Goal: Check status: Check status

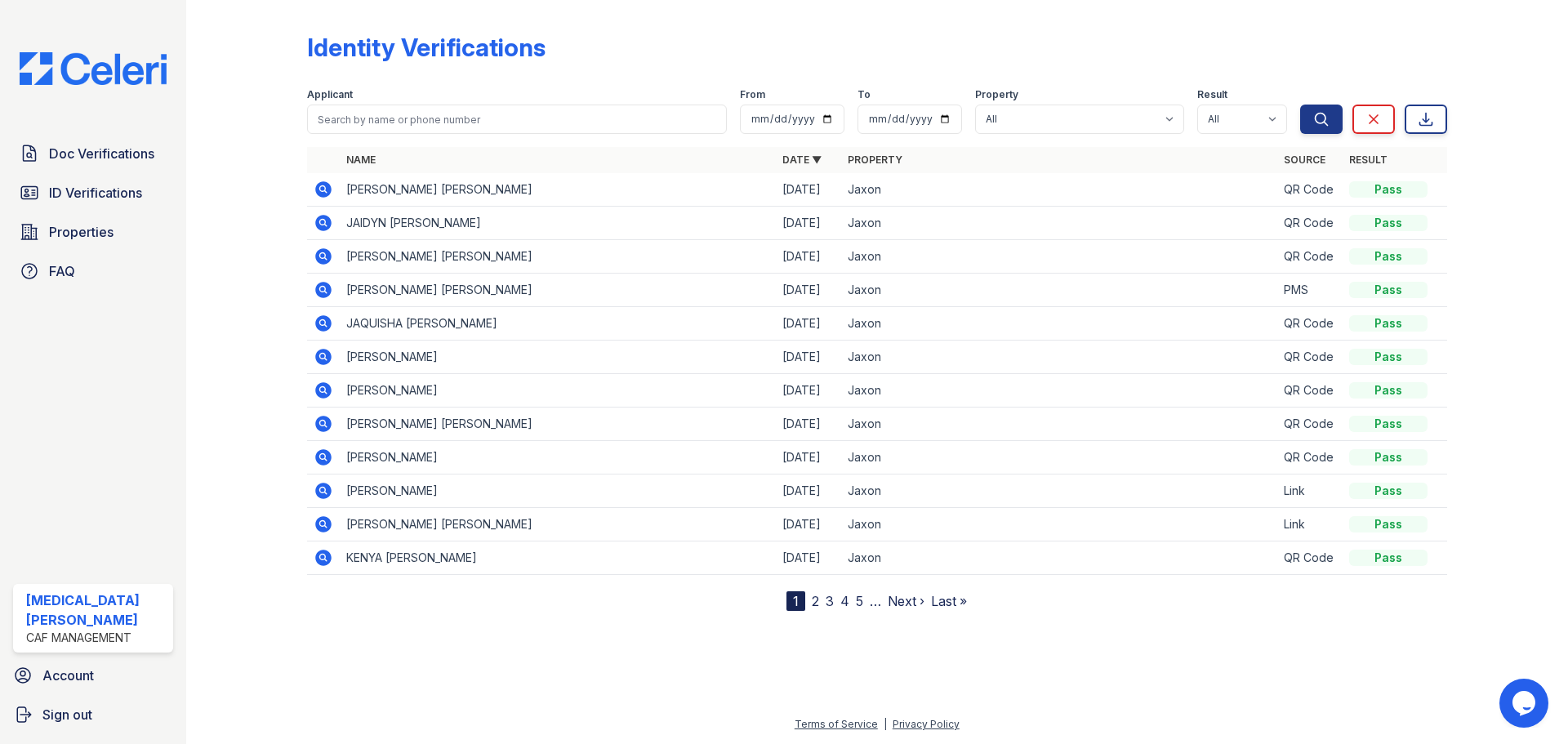
click at [221, 135] on div at bounding box center [259, 308] width 95 height 604
click at [319, 188] on icon at bounding box center [323, 189] width 16 height 16
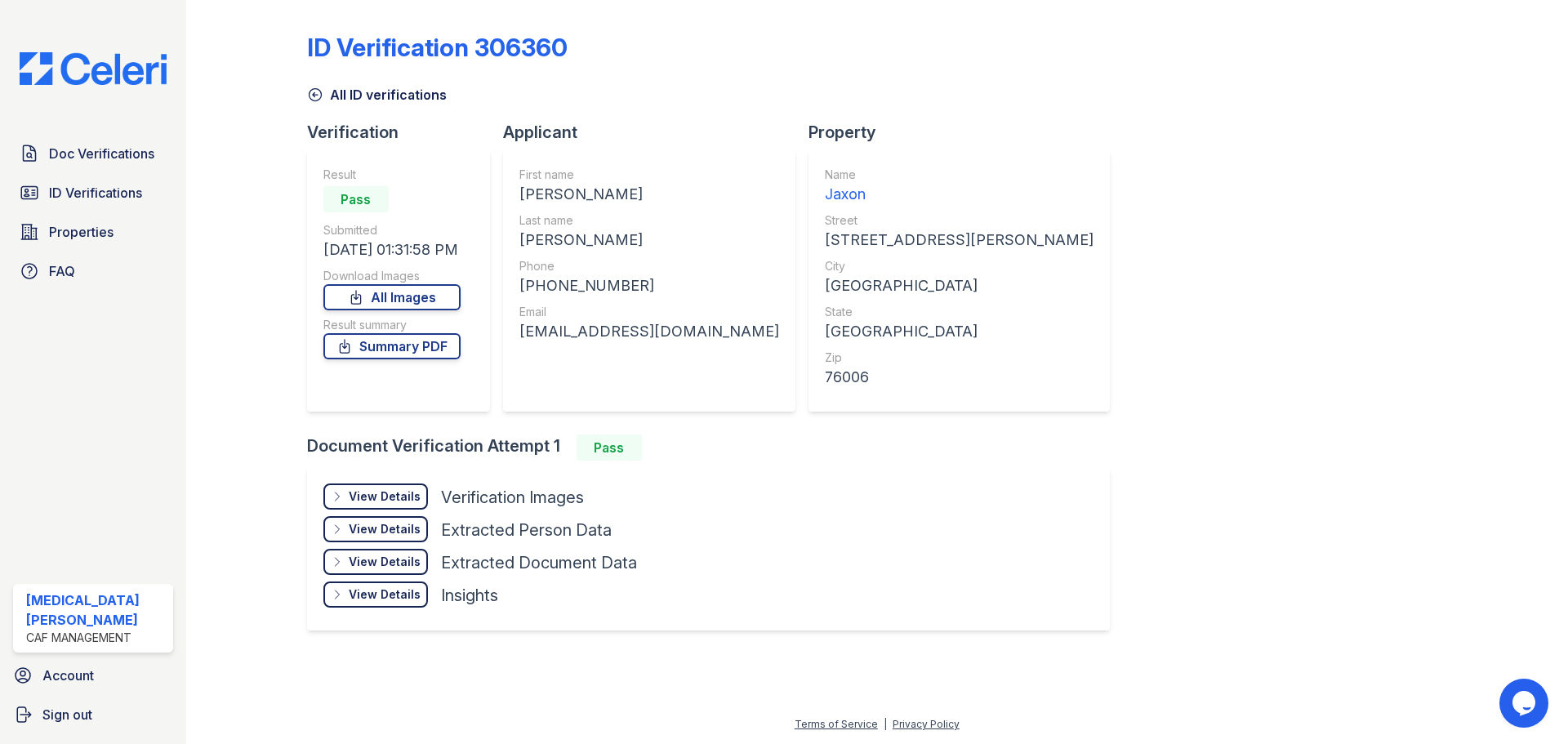
click at [378, 501] on div "View Details" at bounding box center [384, 496] width 72 height 16
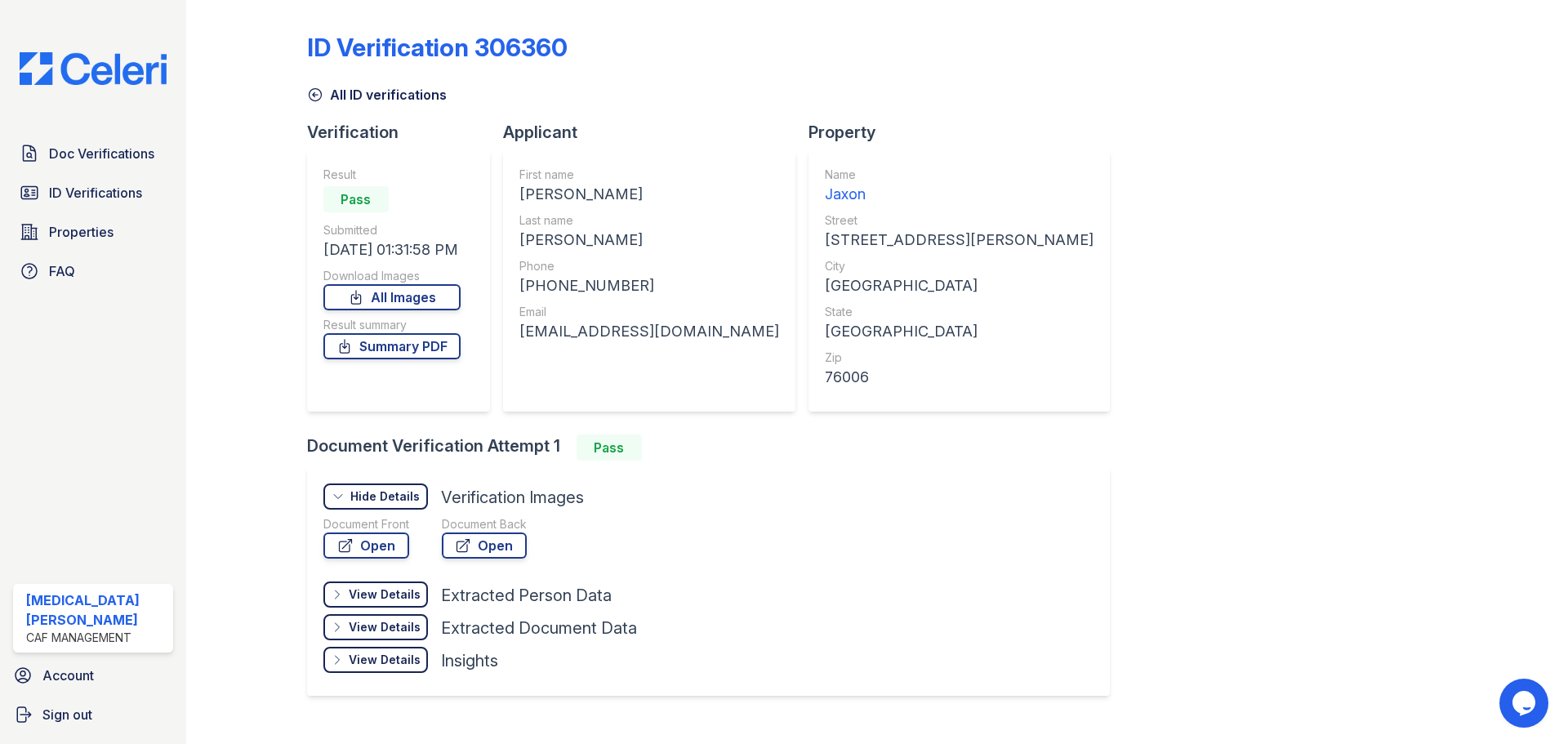
click at [212, 441] on div at bounding box center [259, 363] width 95 height 712
click at [375, 544] on link "Open" at bounding box center [365, 545] width 86 height 26
click at [237, 444] on div at bounding box center [259, 363] width 95 height 712
click at [360, 547] on link "Open" at bounding box center [365, 545] width 86 height 26
drag, startPoint x: 798, startPoint y: 19, endPoint x: 792, endPoint y: 49, distance: 30.6
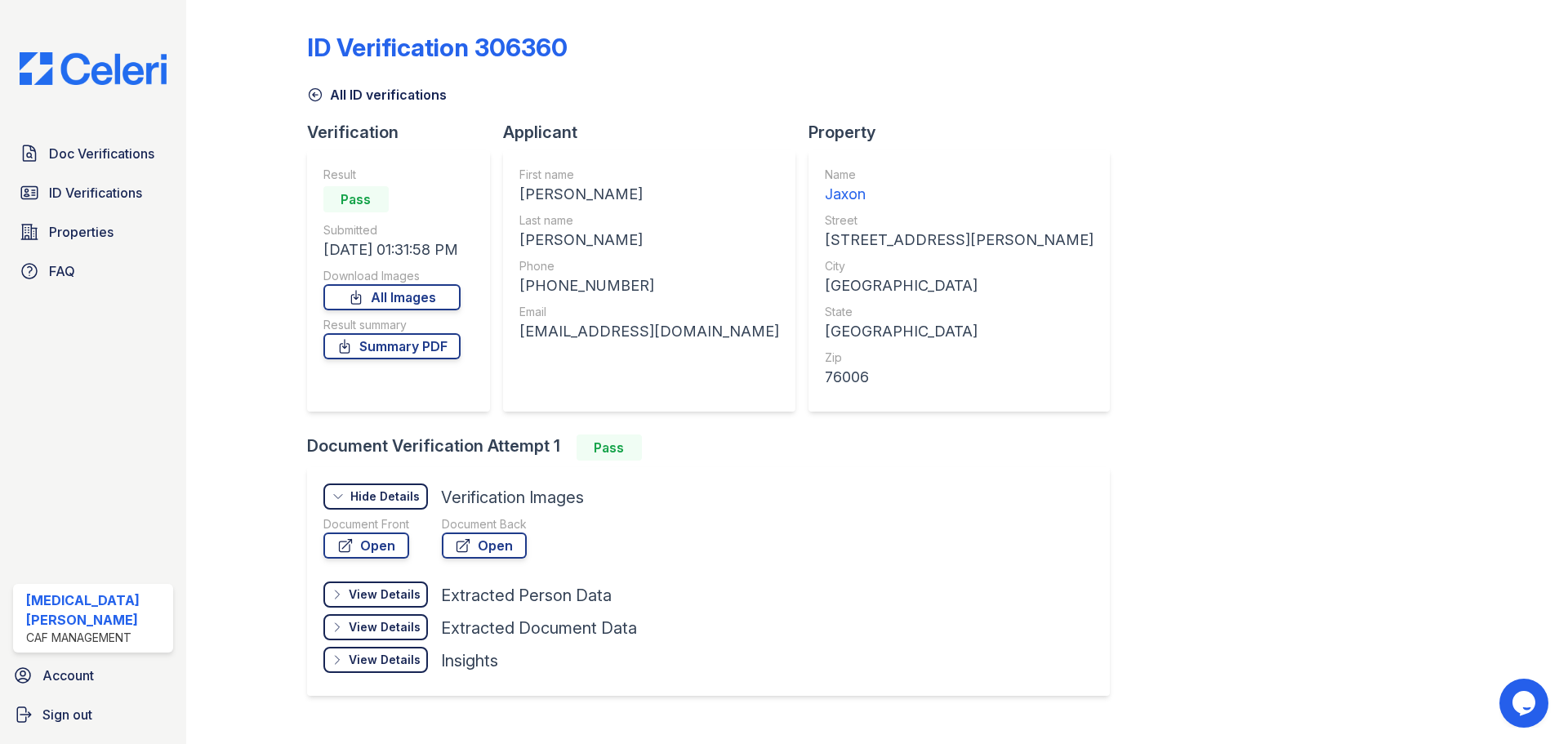
click at [795, 32] on div "ID Verification 306360 All ID verifications Verification Result Pass Submitted …" at bounding box center [876, 363] width 1140 height 712
click at [857, 15] on div "ID Verification 306360 All ID verifications Verification Result Pass Submitted …" at bounding box center [876, 363] width 1140 height 712
click at [546, 191] on div "DIONNE STACY" at bounding box center [649, 194] width 259 height 23
copy div "DIONNE"
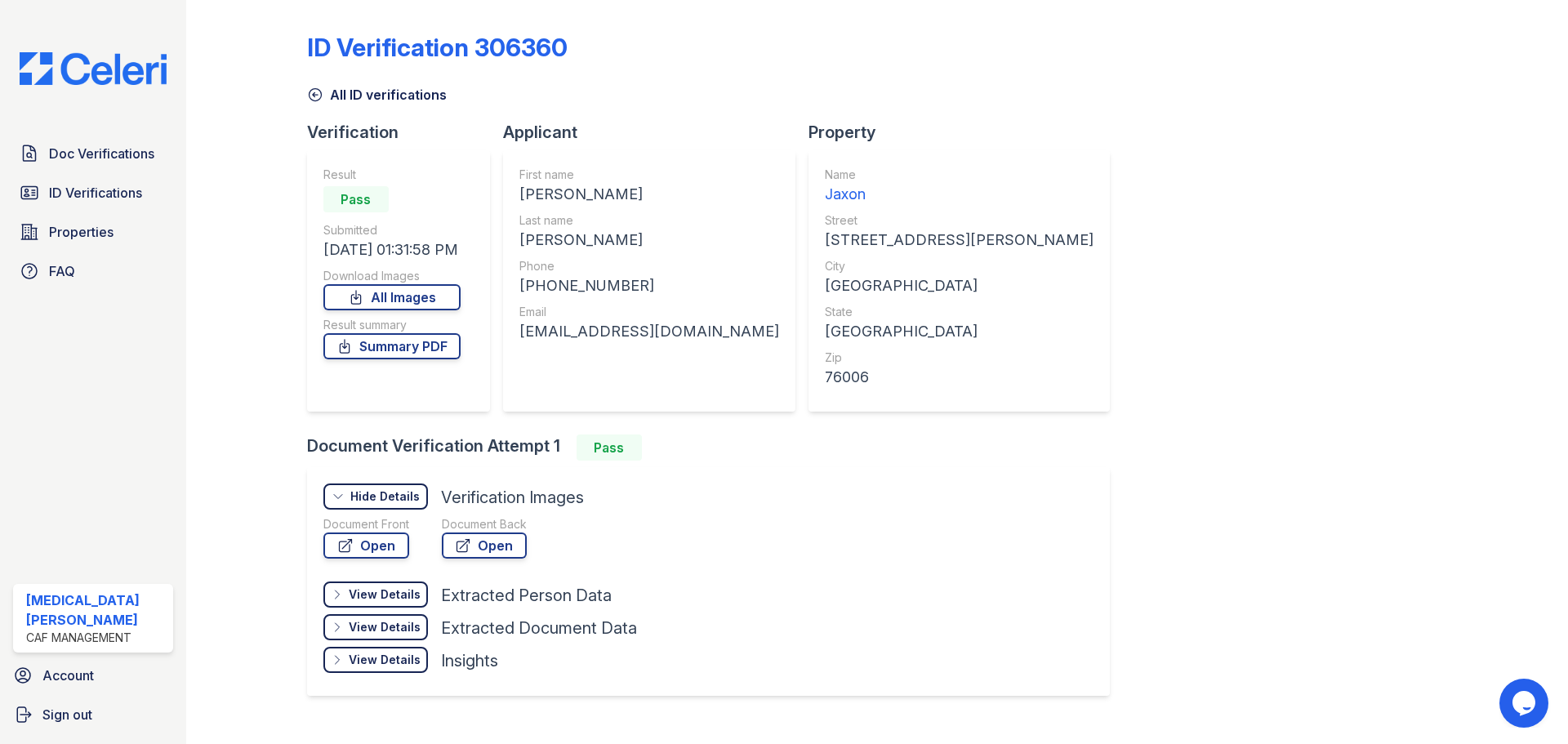
click at [540, 234] on div "ALLEN" at bounding box center [649, 240] width 259 height 23
click at [541, 234] on div "ALLEN" at bounding box center [649, 240] width 259 height 23
copy div "ALLEN"
click at [570, 285] on div "+16016289547" at bounding box center [649, 286] width 259 height 23
click at [570, 285] on div "+16016289547" at bounding box center [649, 286] width 259 height 23
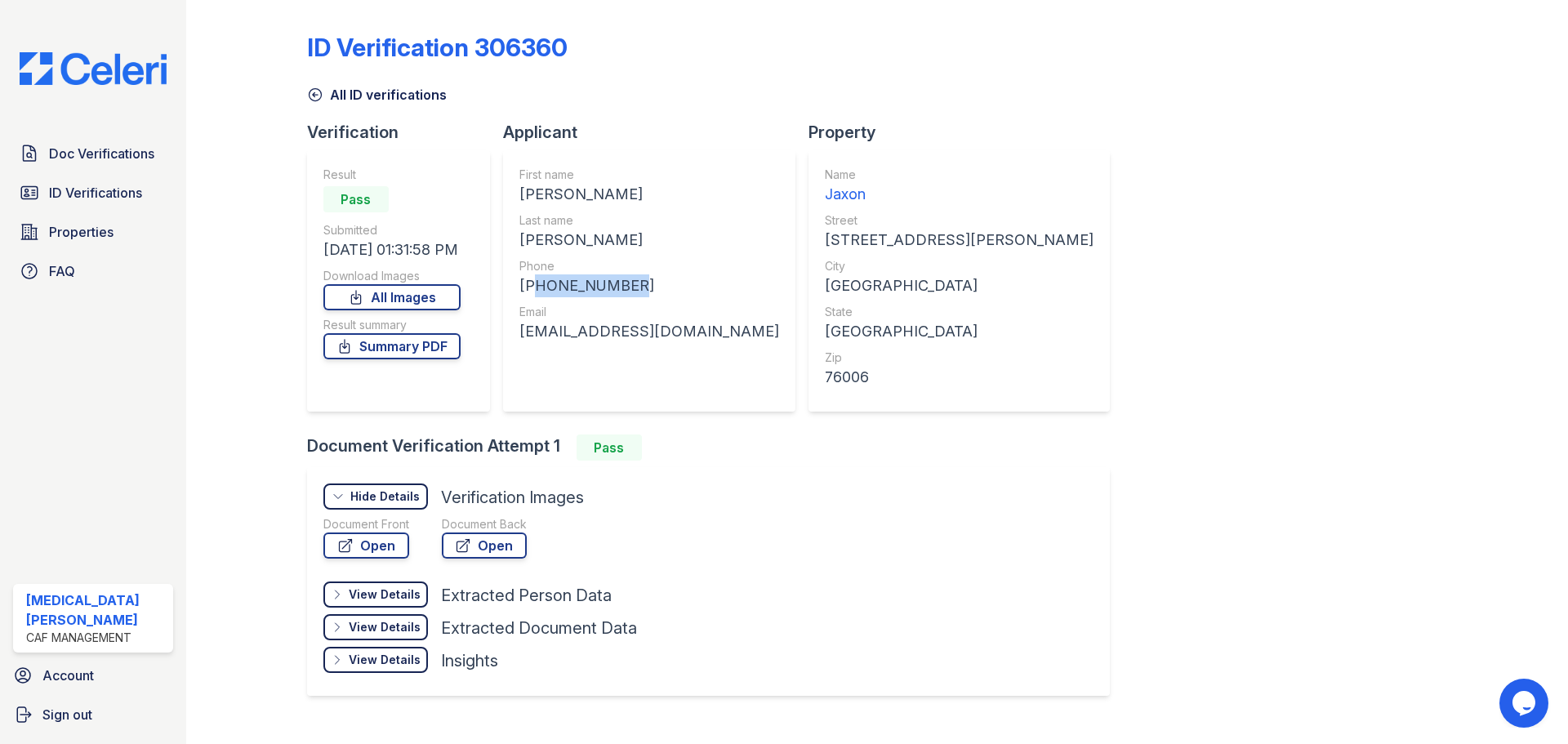
copy div "16016289547"
click at [592, 334] on div "dsallen86@gmail.com" at bounding box center [649, 331] width 259 height 23
click at [593, 334] on div "dsallen86@gmail.com" at bounding box center [649, 331] width 259 height 23
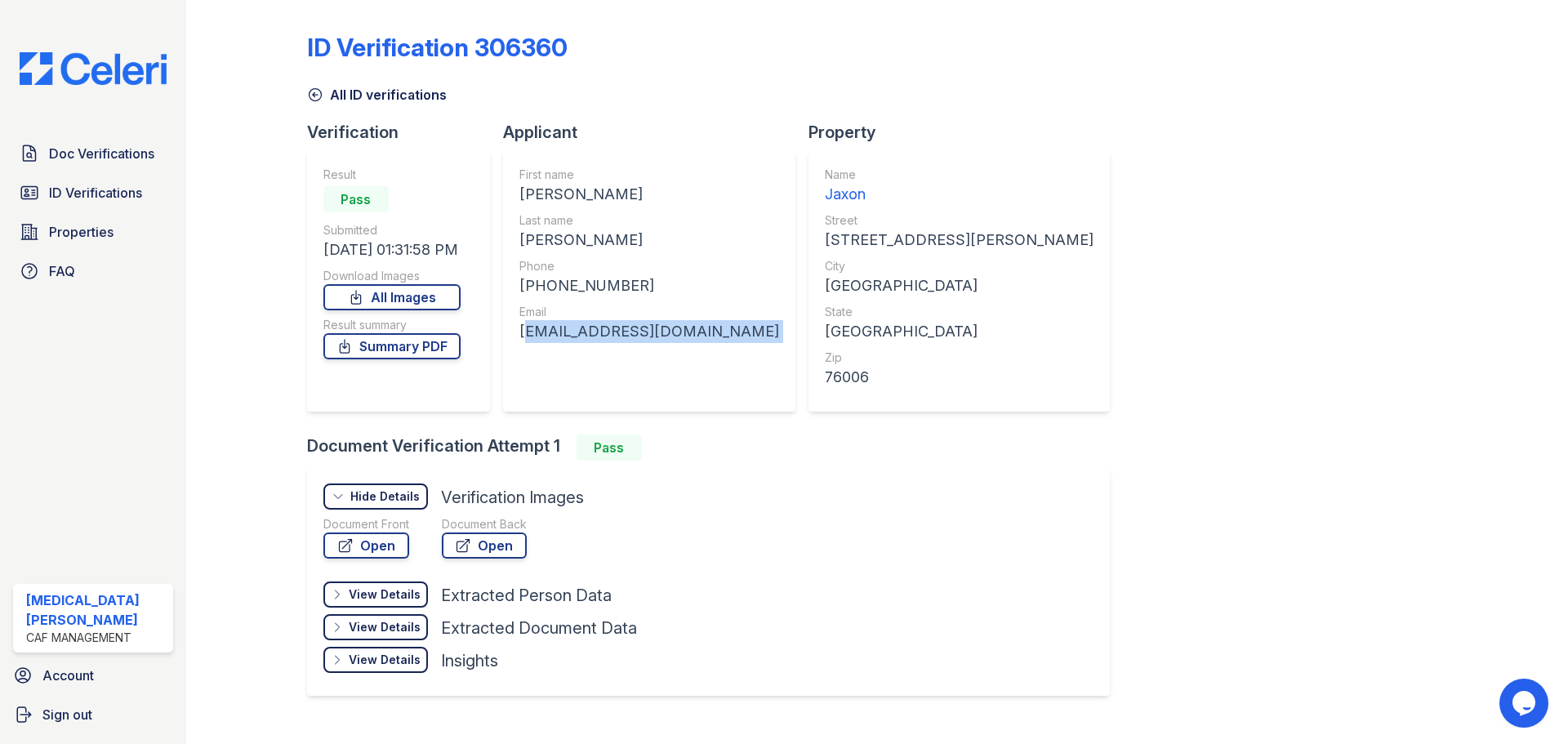
click at [593, 334] on div "dsallen86@gmail.com" at bounding box center [649, 331] width 259 height 23
copy div "dsallen86@gmail.com"
click at [120, 150] on span "Doc Verifications" at bounding box center [102, 153] width 105 height 19
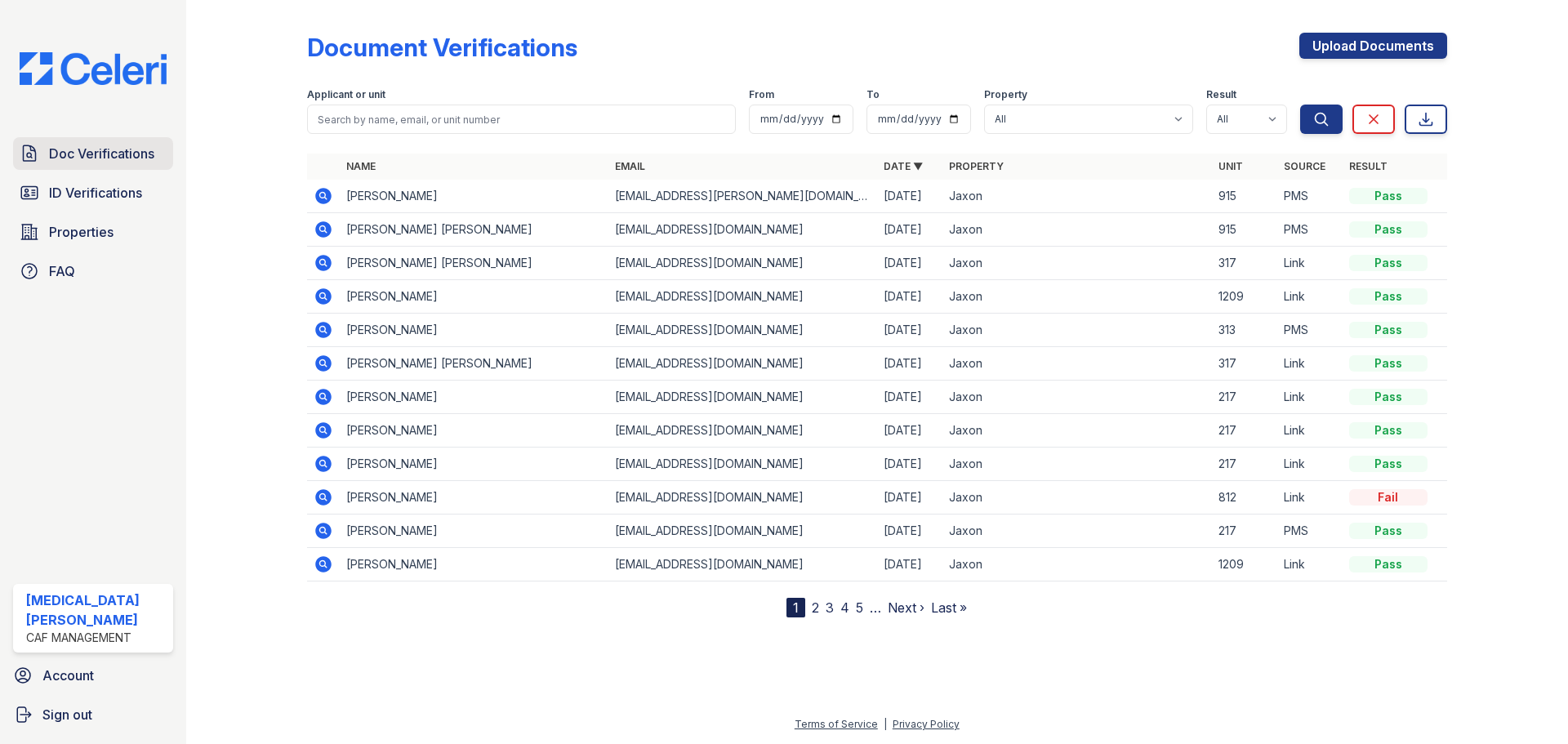
click at [101, 155] on span "Doc Verifications" at bounding box center [102, 153] width 105 height 19
click at [320, 263] on icon at bounding box center [323, 263] width 19 height 19
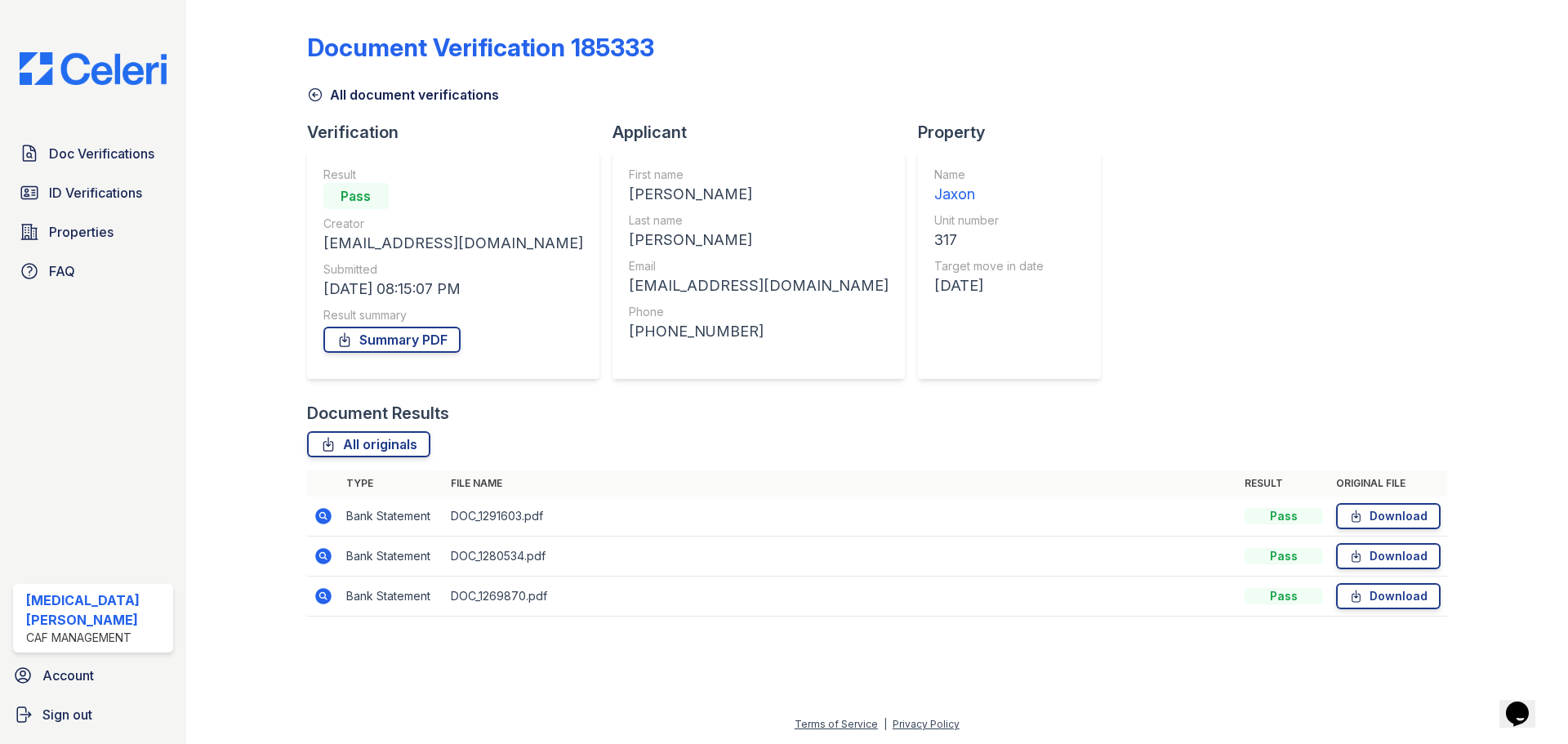
click at [329, 97] on link "All document verifications" at bounding box center [403, 94] width 192 height 19
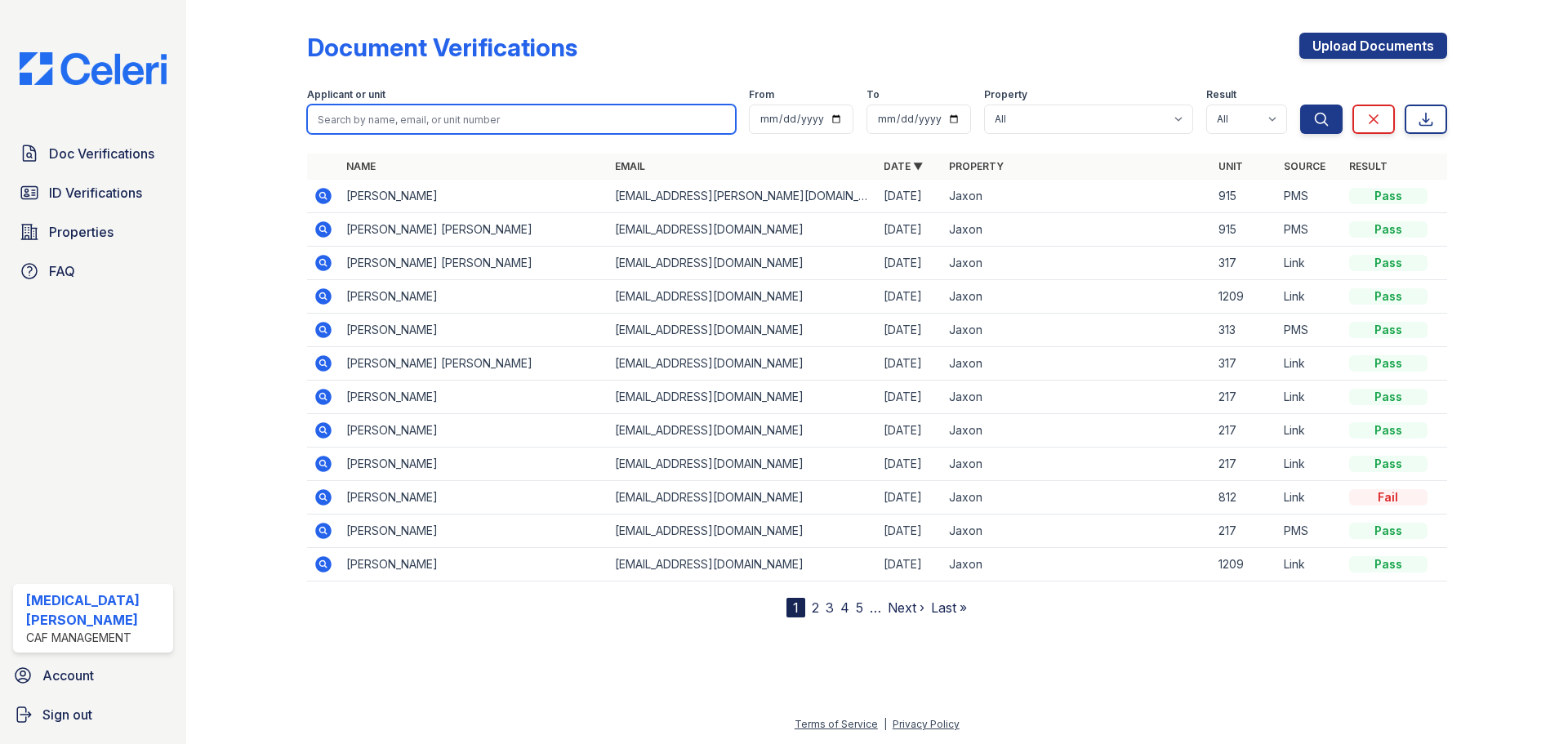
click at [408, 112] on input "search" at bounding box center [521, 119] width 429 height 30
type input "owens"
click at [1300, 104] on button "Search" at bounding box center [1321, 119] width 42 height 30
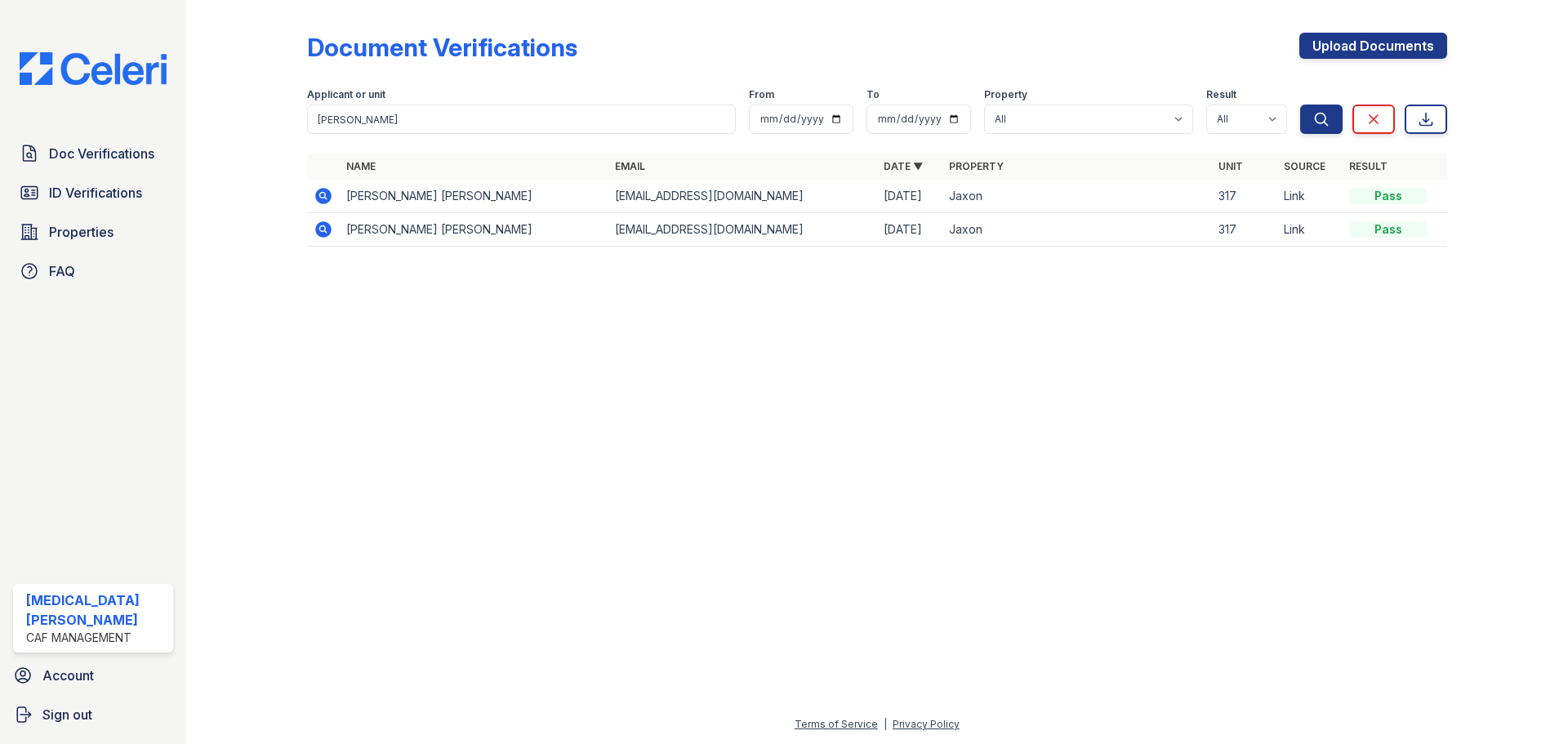
click at [325, 194] on icon at bounding box center [323, 196] width 19 height 19
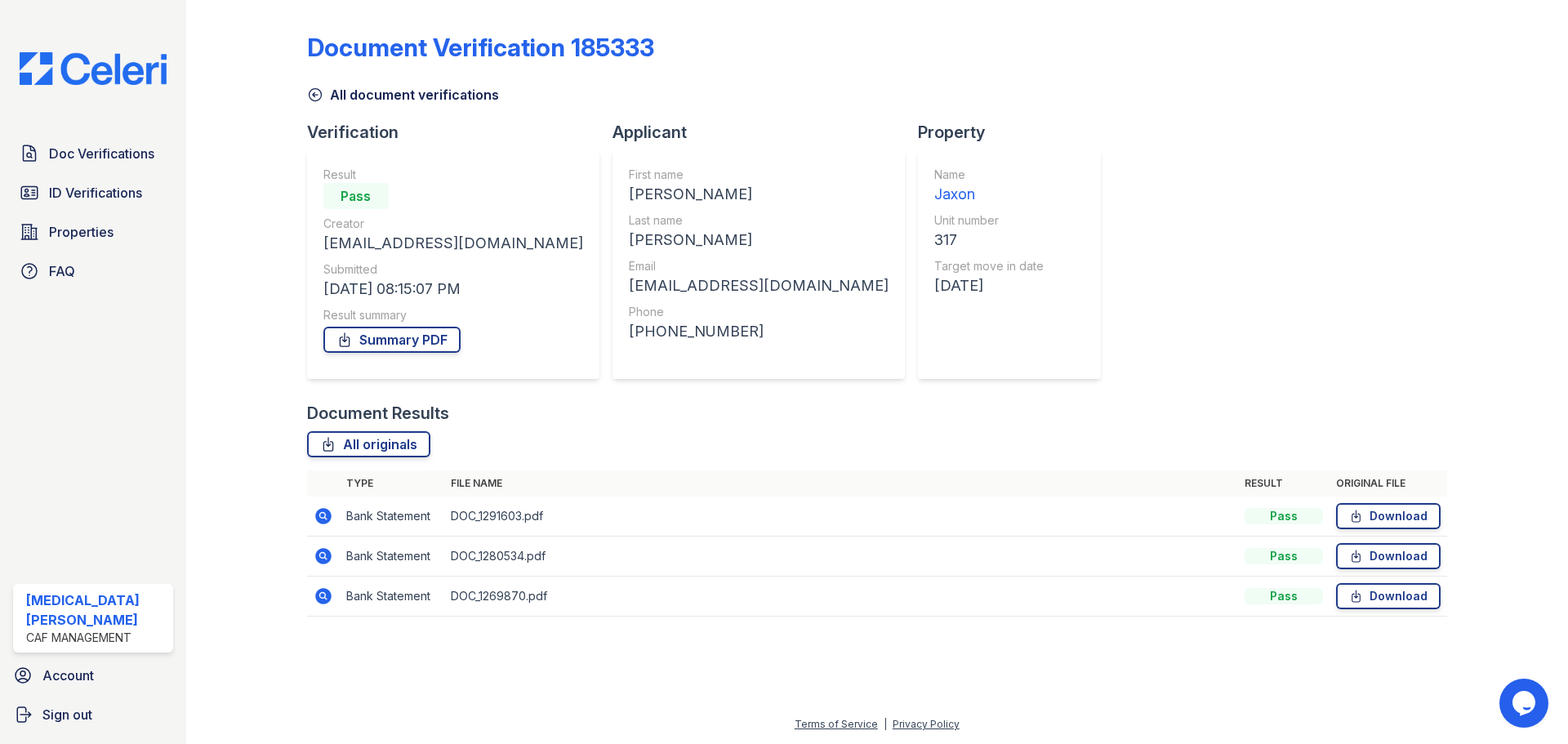
click at [327, 518] on icon at bounding box center [323, 515] width 16 height 16
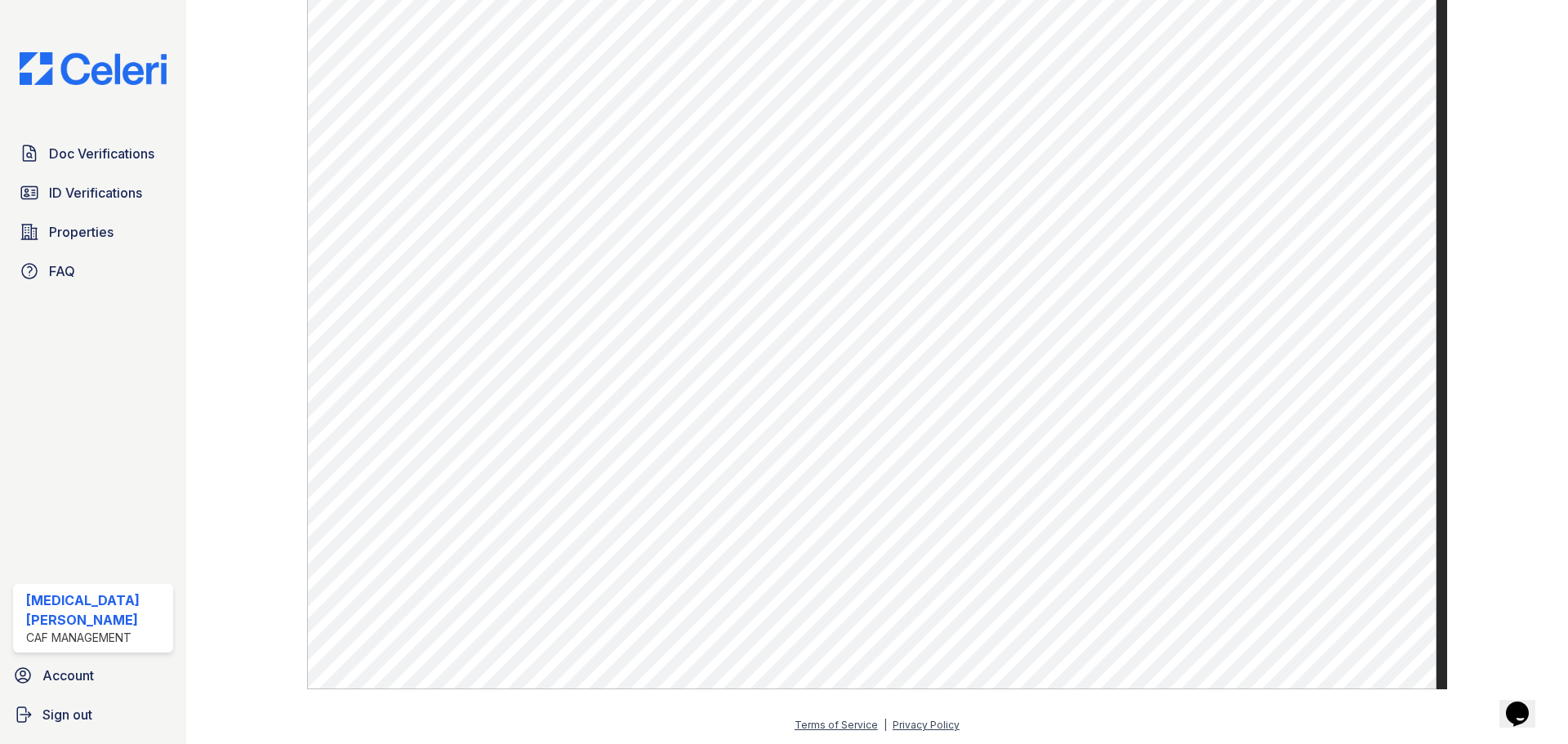
scroll to position [813, 0]
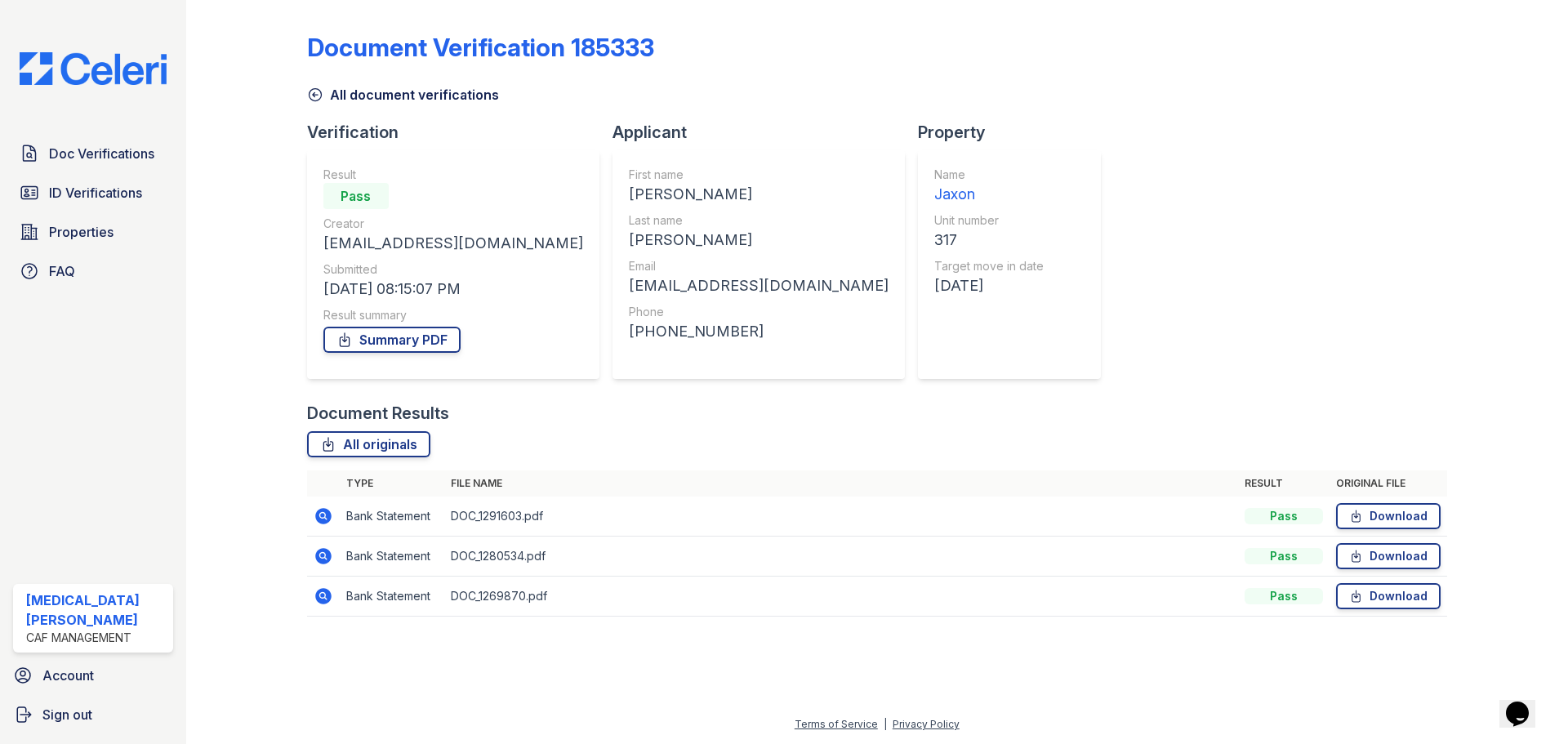
click at [319, 97] on icon at bounding box center [314, 94] width 16 height 16
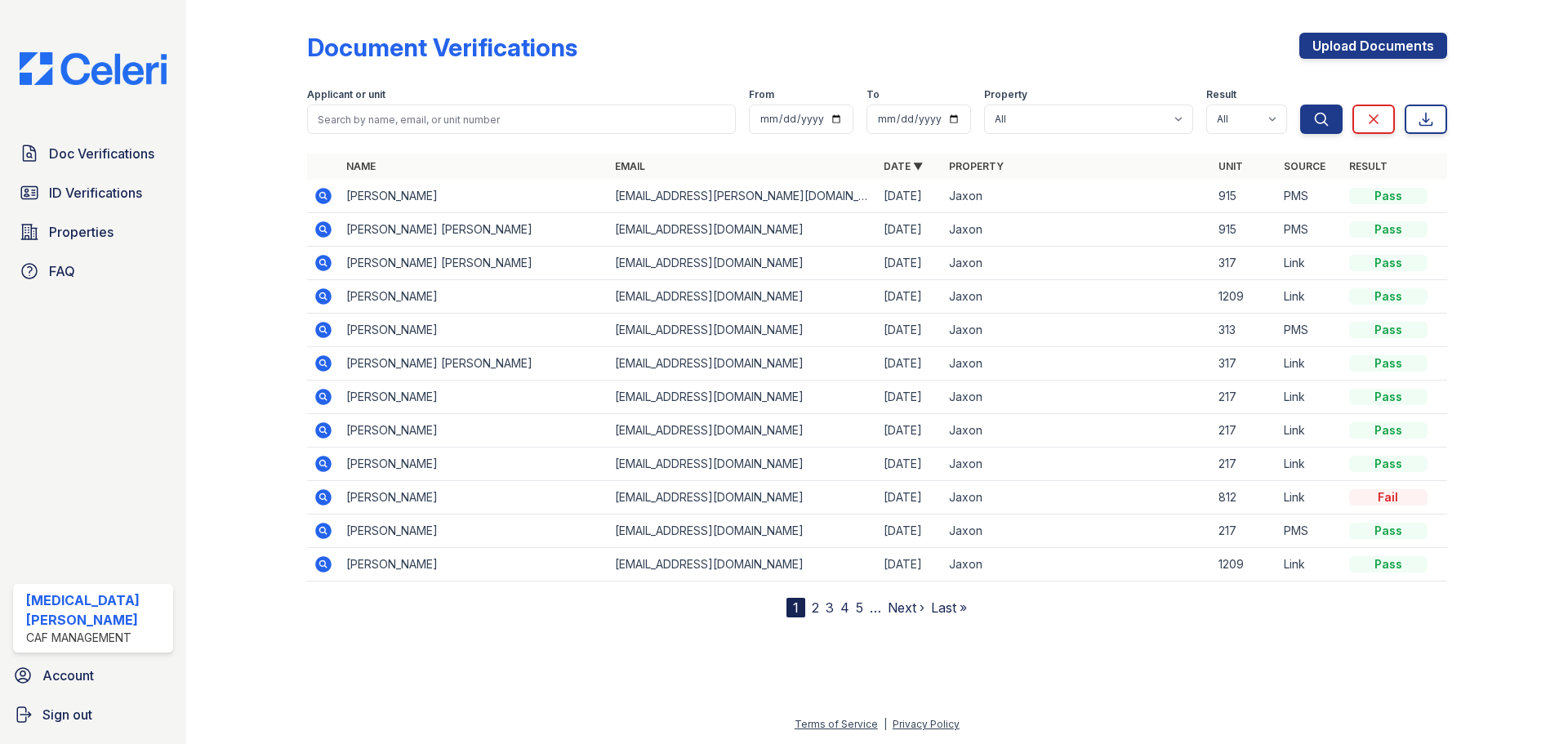
click at [259, 92] on div at bounding box center [259, 312] width 95 height 611
click at [92, 194] on span "ID Verifications" at bounding box center [96, 192] width 93 height 19
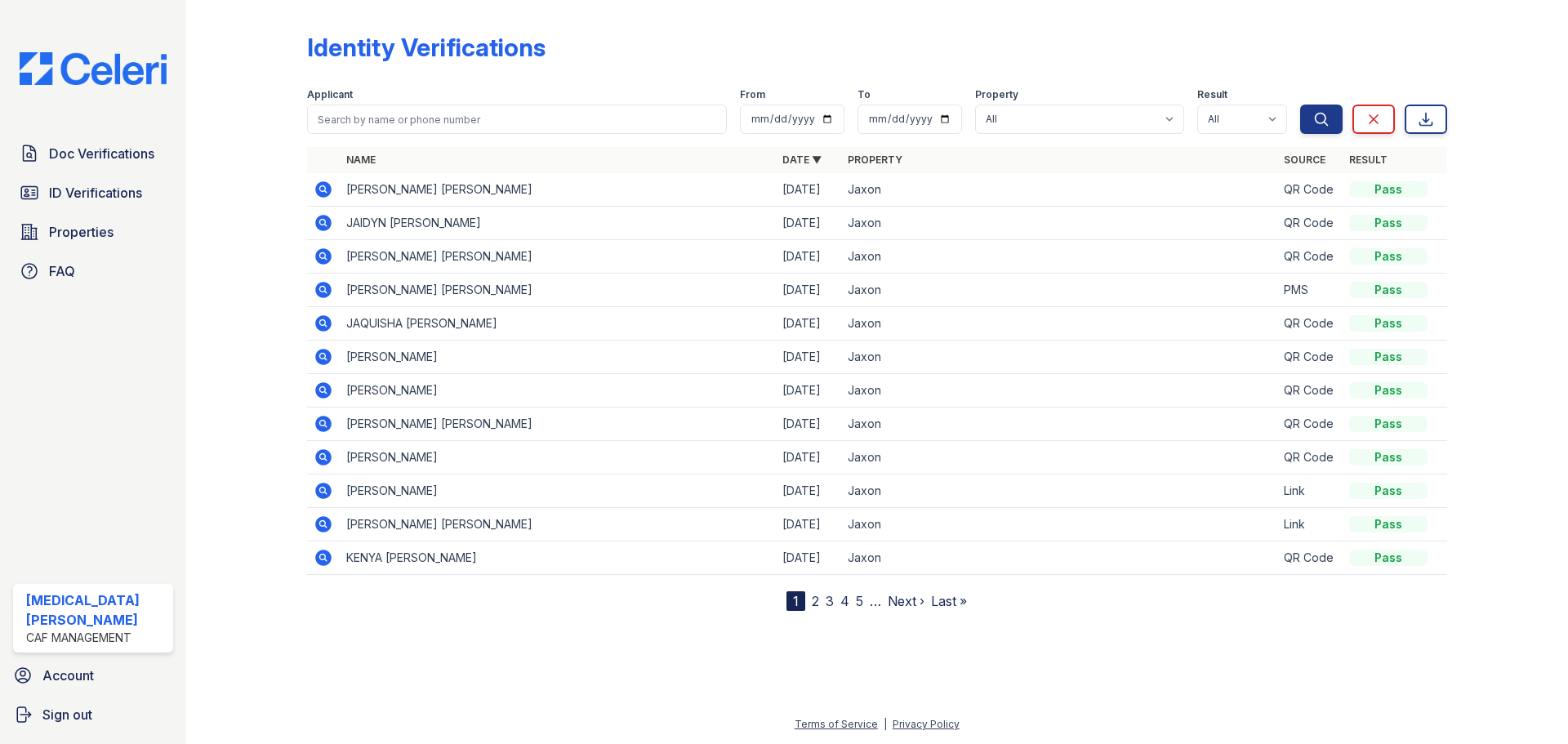
click at [113, 149] on span "Doc Verifications" at bounding box center [102, 153] width 105 height 19
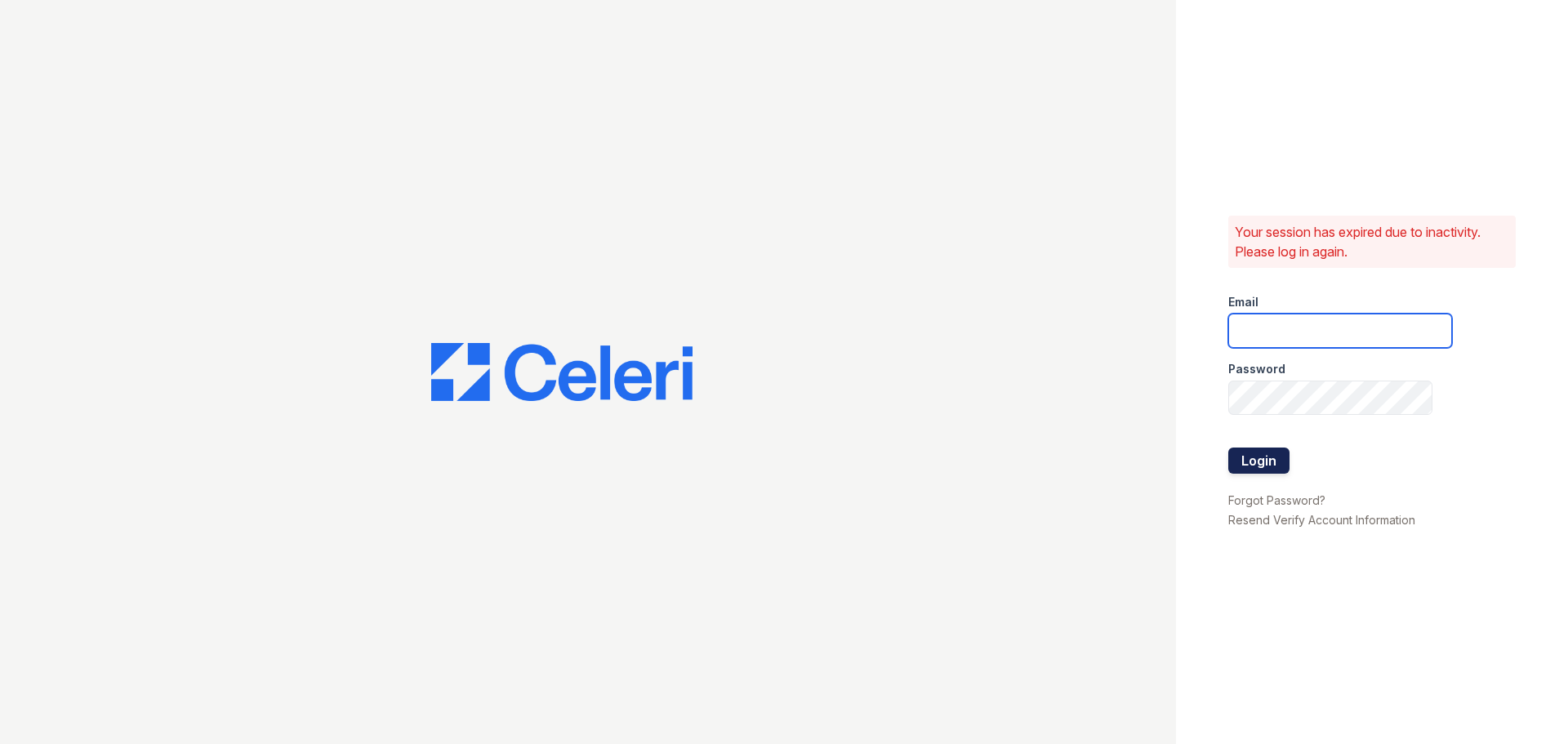
type input "jaxon1@cafmanagement.com"
click at [1259, 448] on button "Login" at bounding box center [1259, 460] width 61 height 26
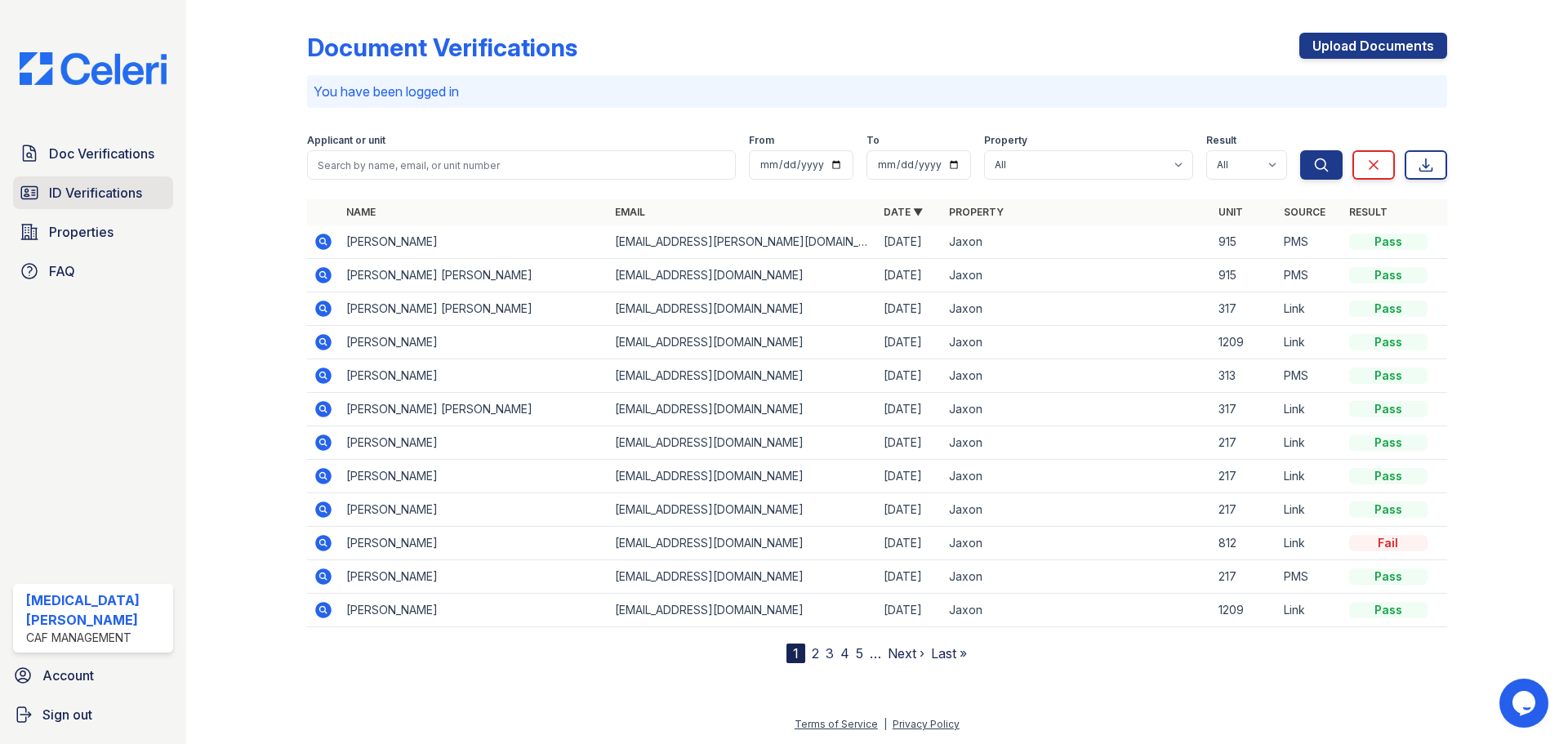
click at [113, 201] on span "ID Verifications" at bounding box center [96, 192] width 93 height 19
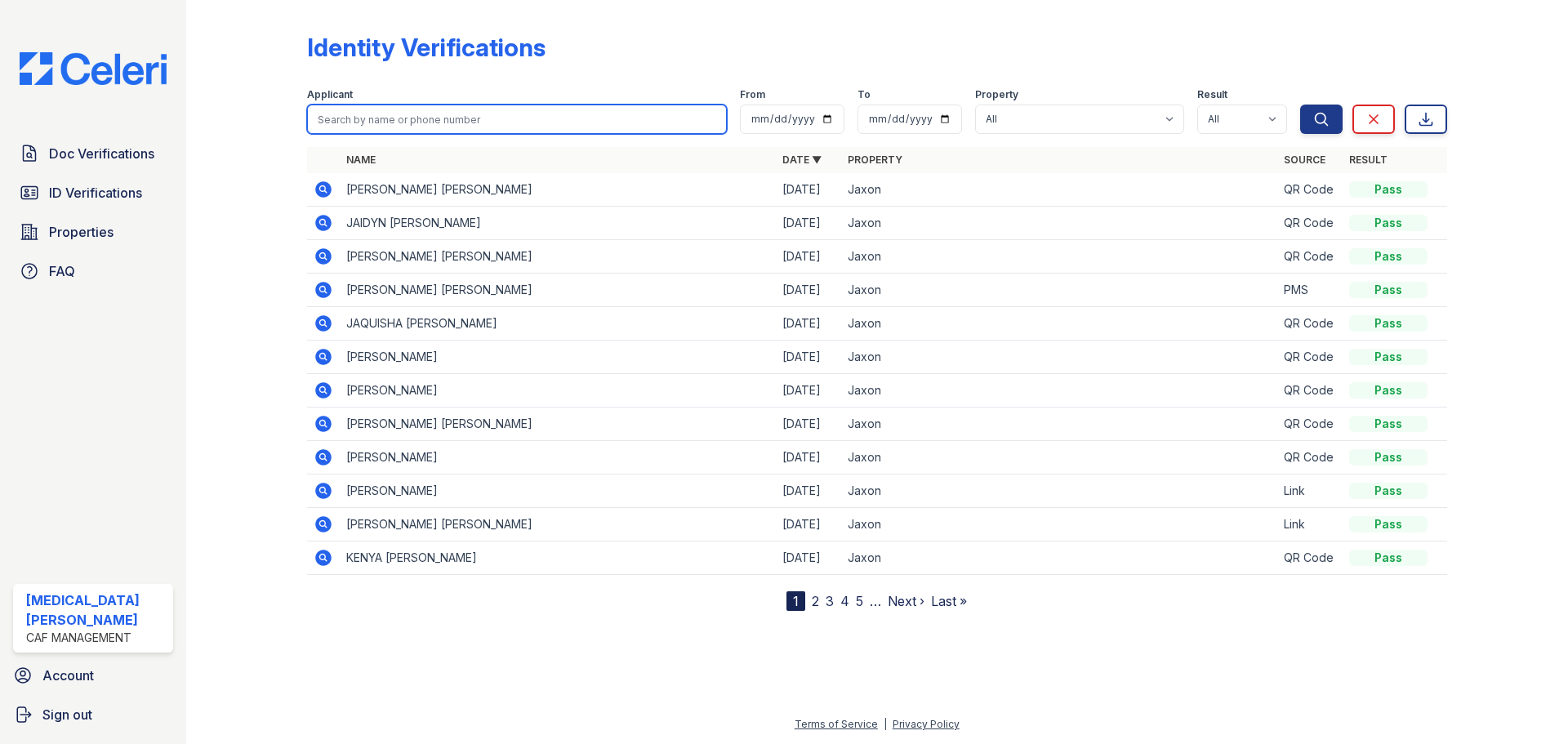
click at [407, 112] on input "search" at bounding box center [516, 119] width 420 height 30
type input "[PERSON_NAME]"
click at [1300, 104] on button "Search" at bounding box center [1321, 119] width 42 height 30
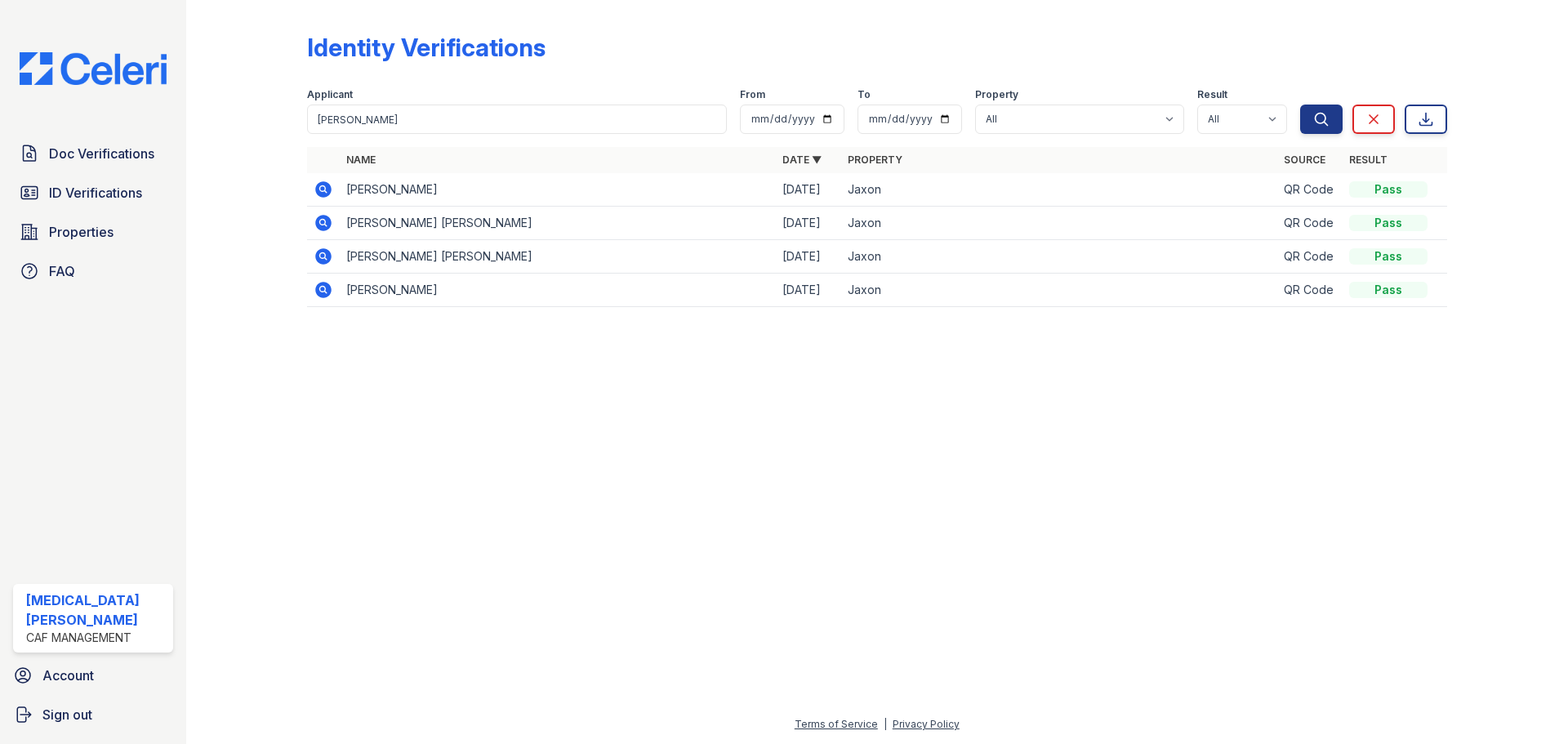
click at [327, 186] on icon at bounding box center [323, 189] width 16 height 16
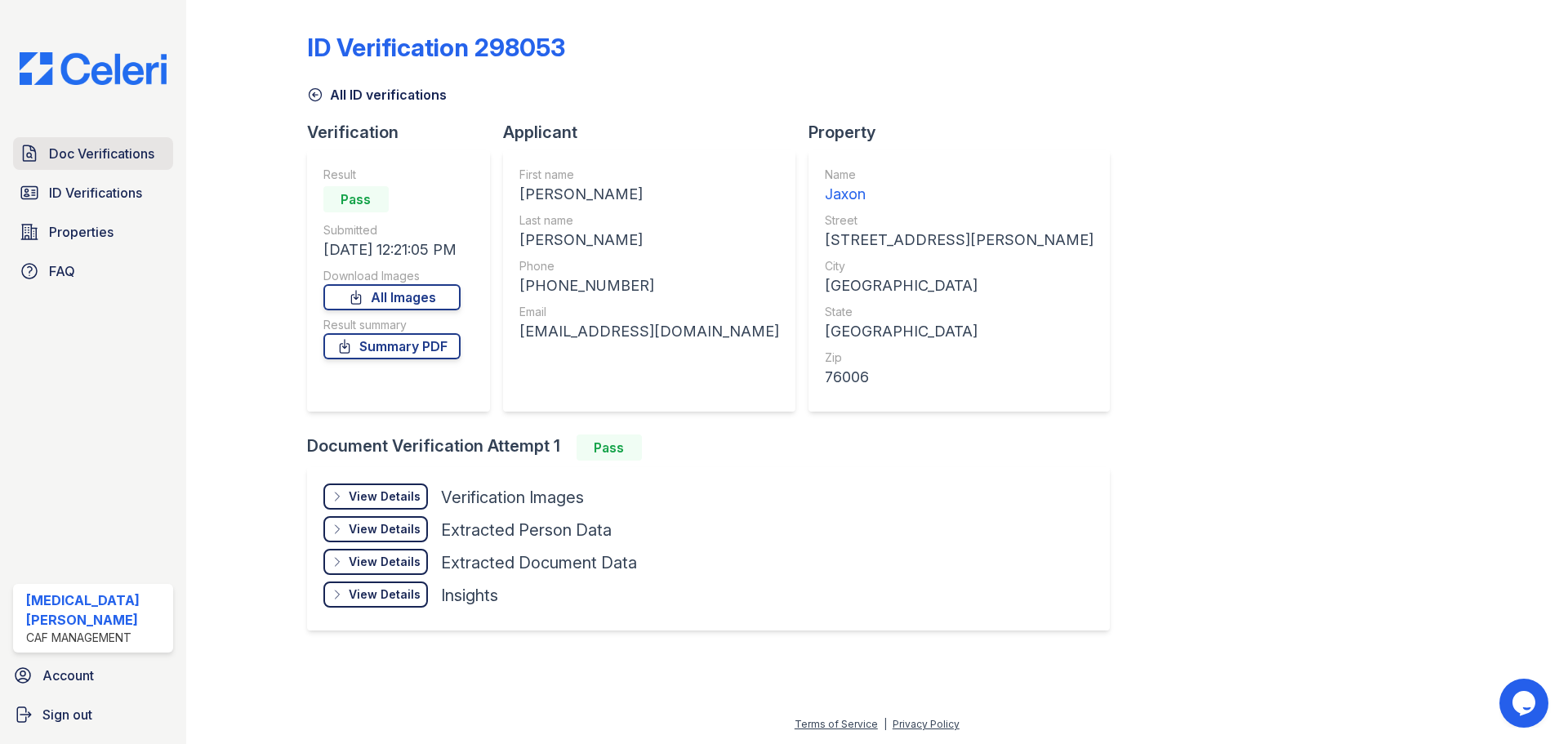
click at [95, 150] on span "Doc Verifications" at bounding box center [102, 153] width 105 height 19
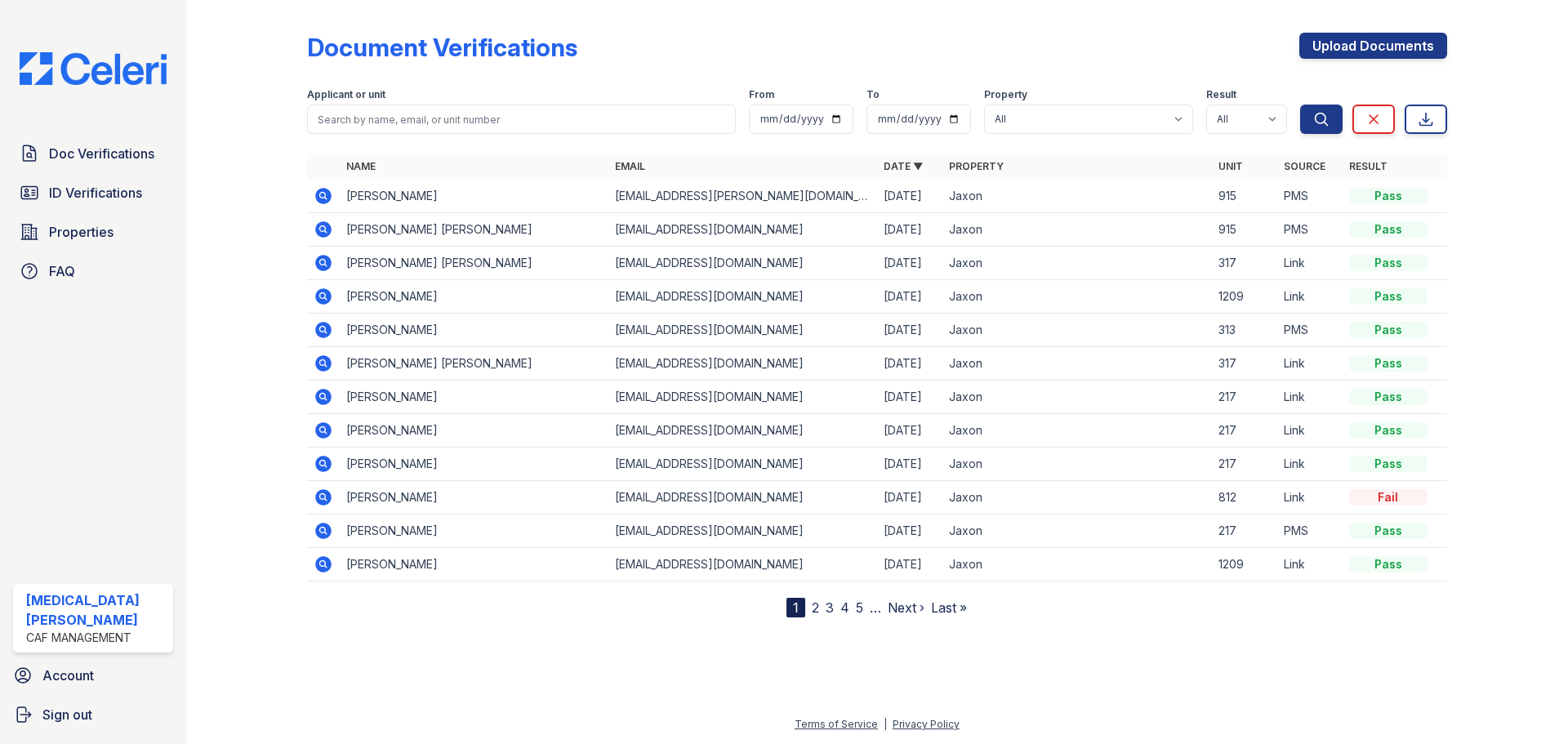
click at [326, 401] on icon at bounding box center [323, 397] width 16 height 16
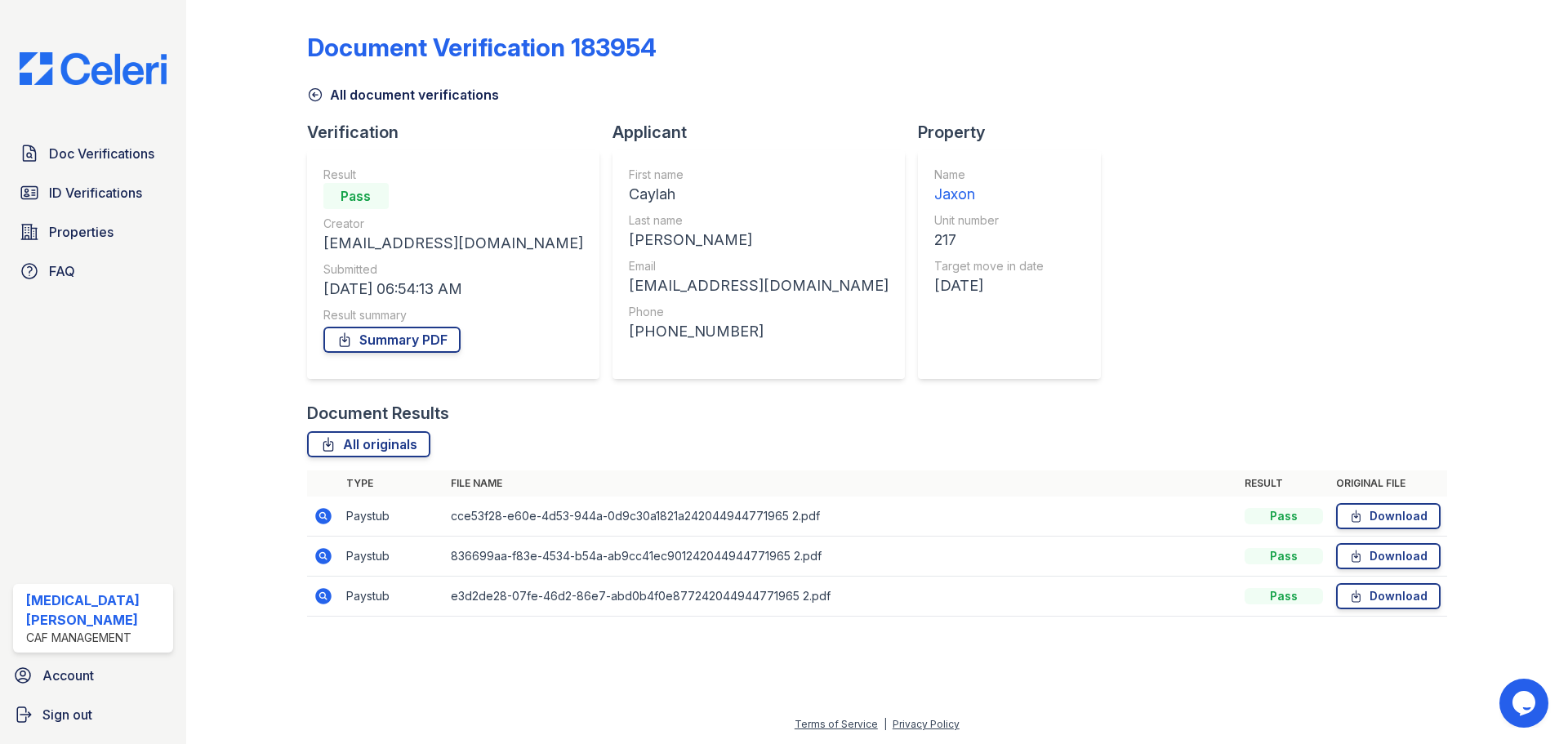
click at [318, 514] on icon at bounding box center [323, 515] width 16 height 16
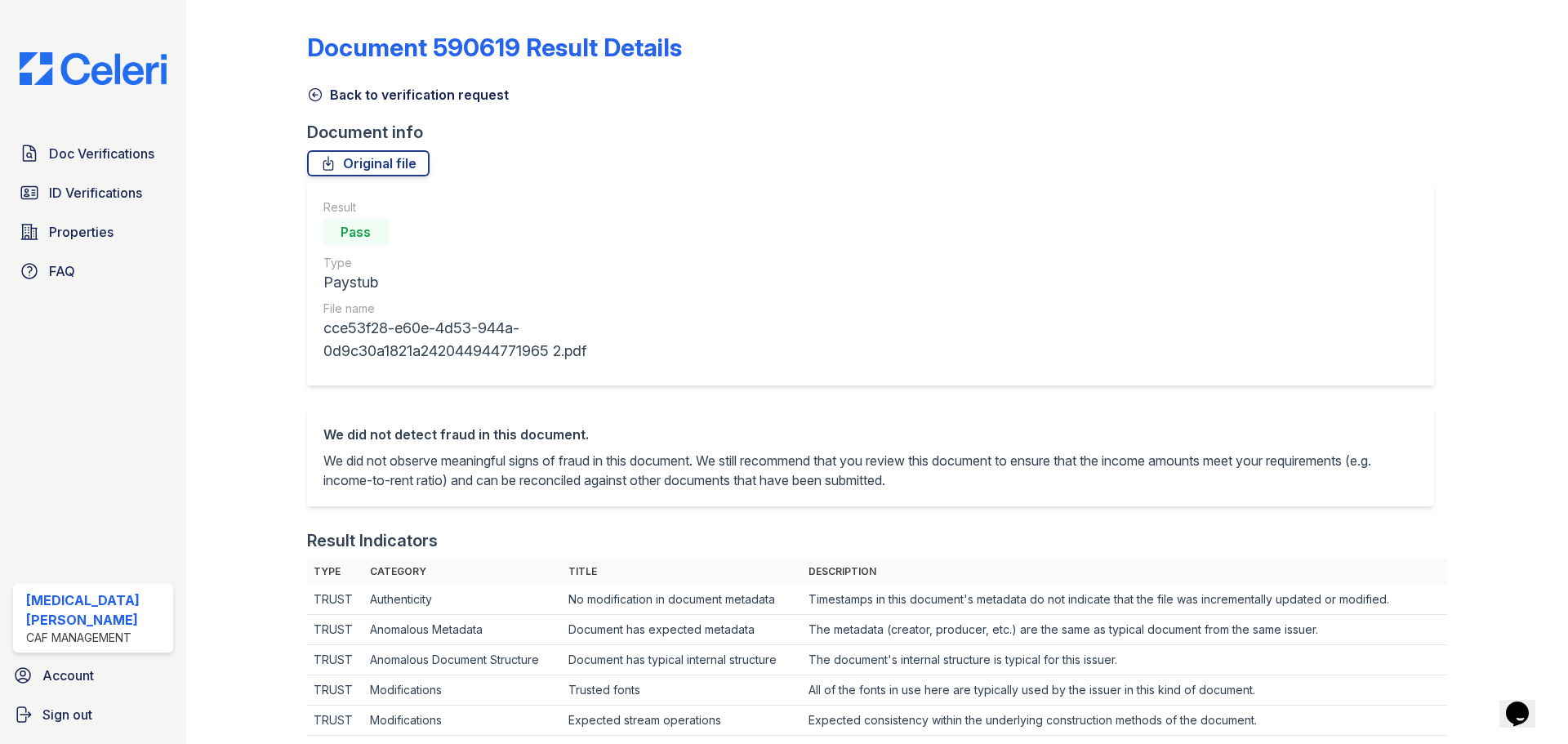
click at [326, 95] on link "Back to verification request" at bounding box center [408, 94] width 202 height 19
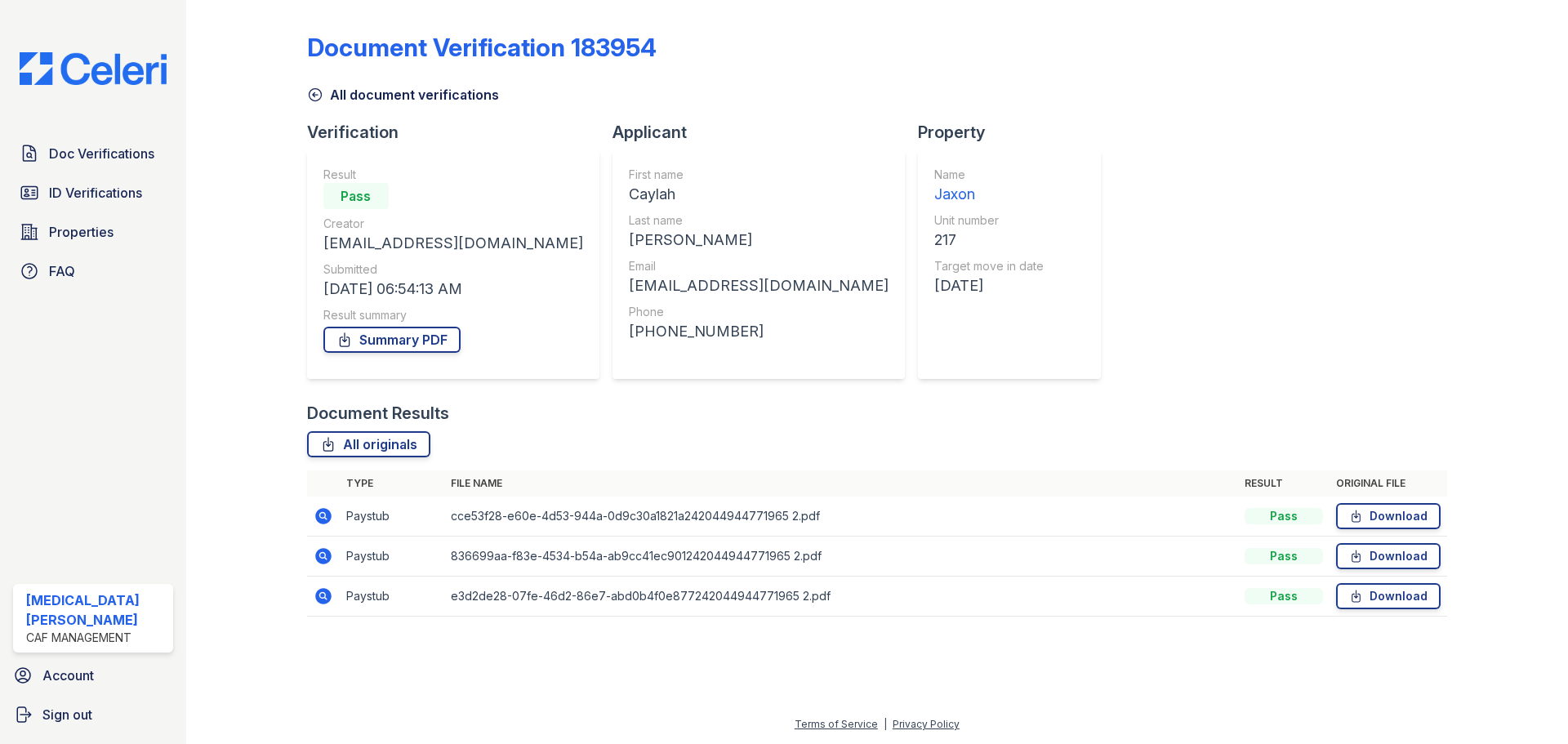
click at [323, 519] on icon at bounding box center [323, 515] width 16 height 16
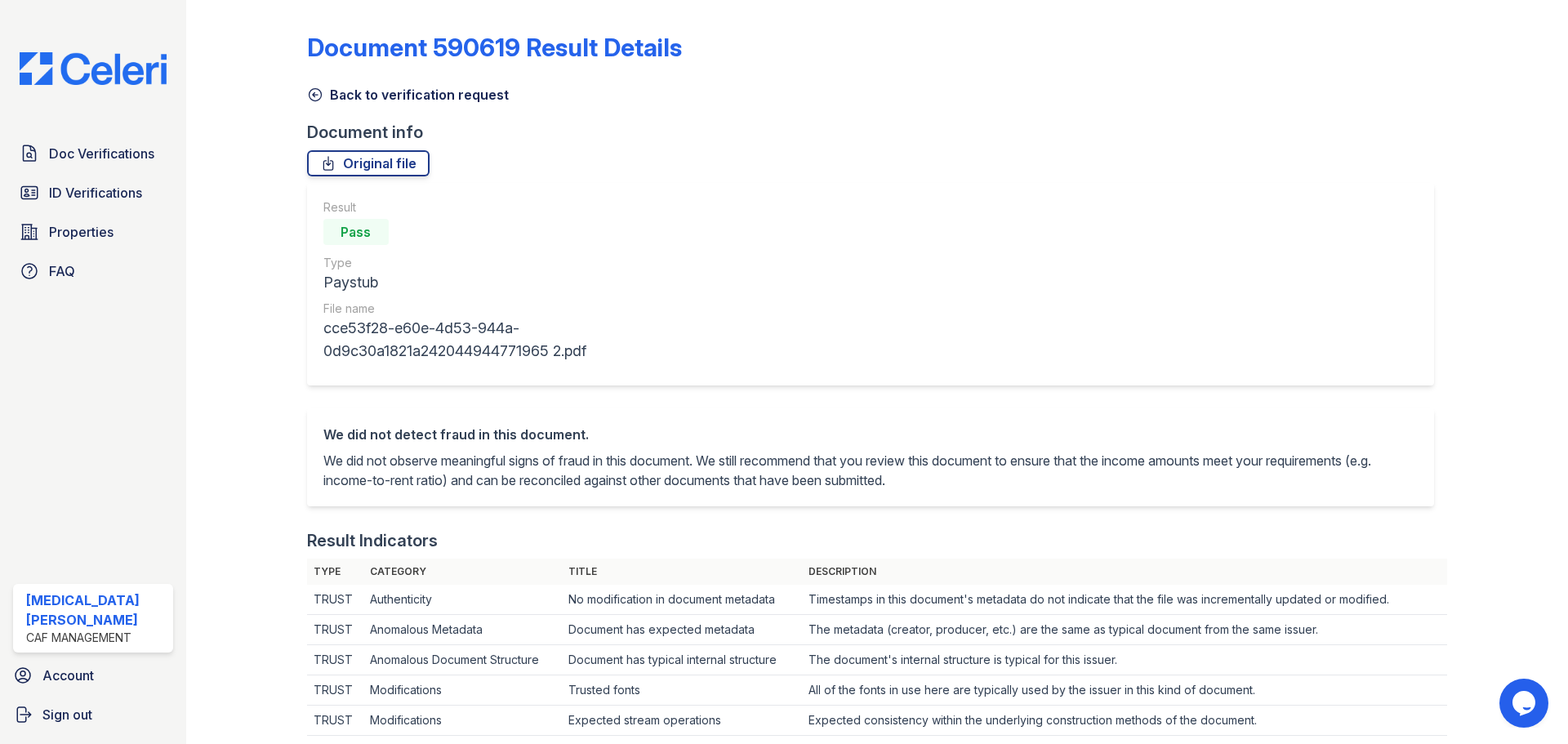
drag, startPoint x: 347, startPoint y: 69, endPoint x: 353, endPoint y: 99, distance: 30.6
click at [349, 75] on div "Document 590619 Result Details" at bounding box center [876, 54] width 1140 height 42
click at [353, 100] on link "Back to verification request" at bounding box center [408, 94] width 202 height 19
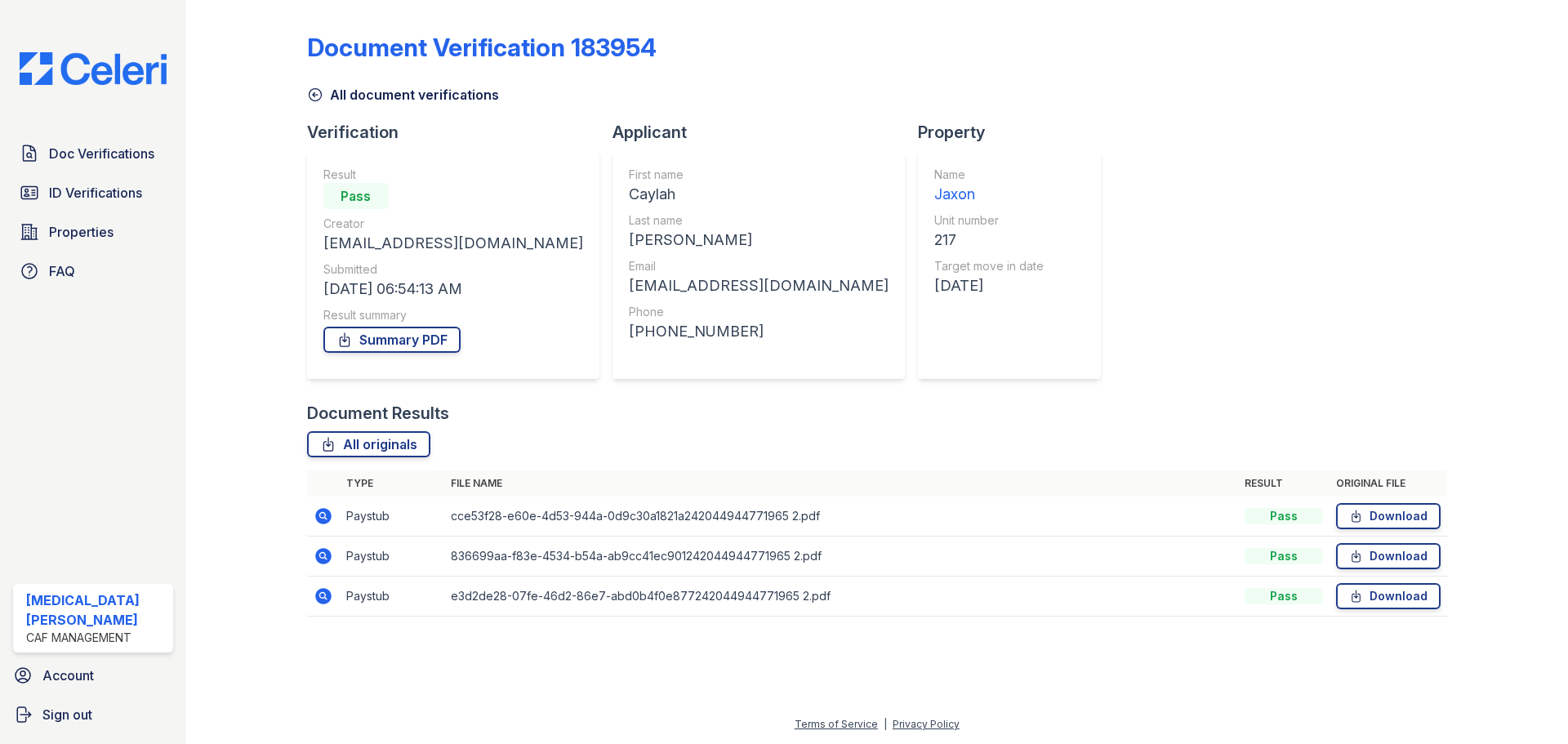
click at [320, 557] on icon at bounding box center [323, 555] width 16 height 16
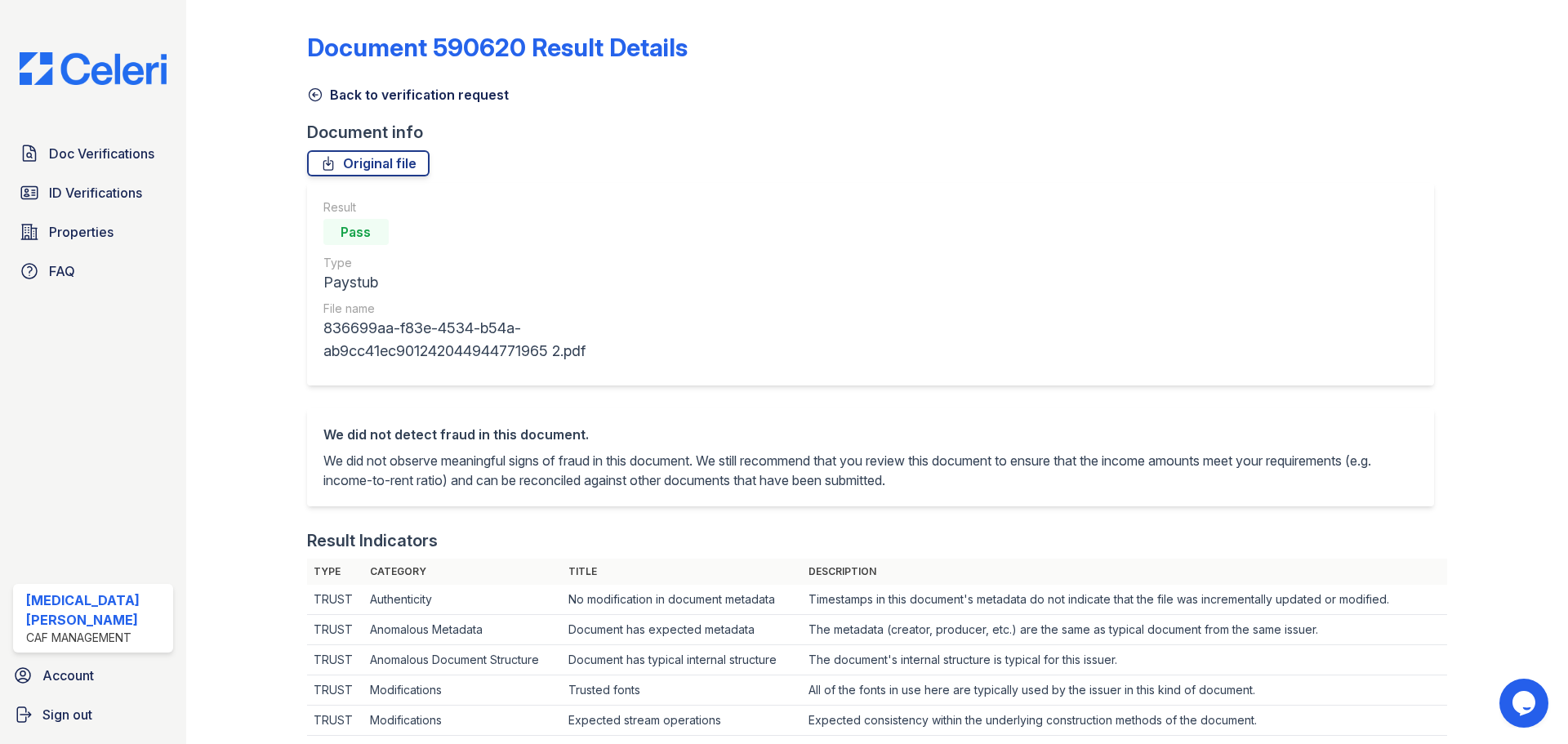
click at [325, 94] on link "Back to verification request" at bounding box center [408, 94] width 202 height 19
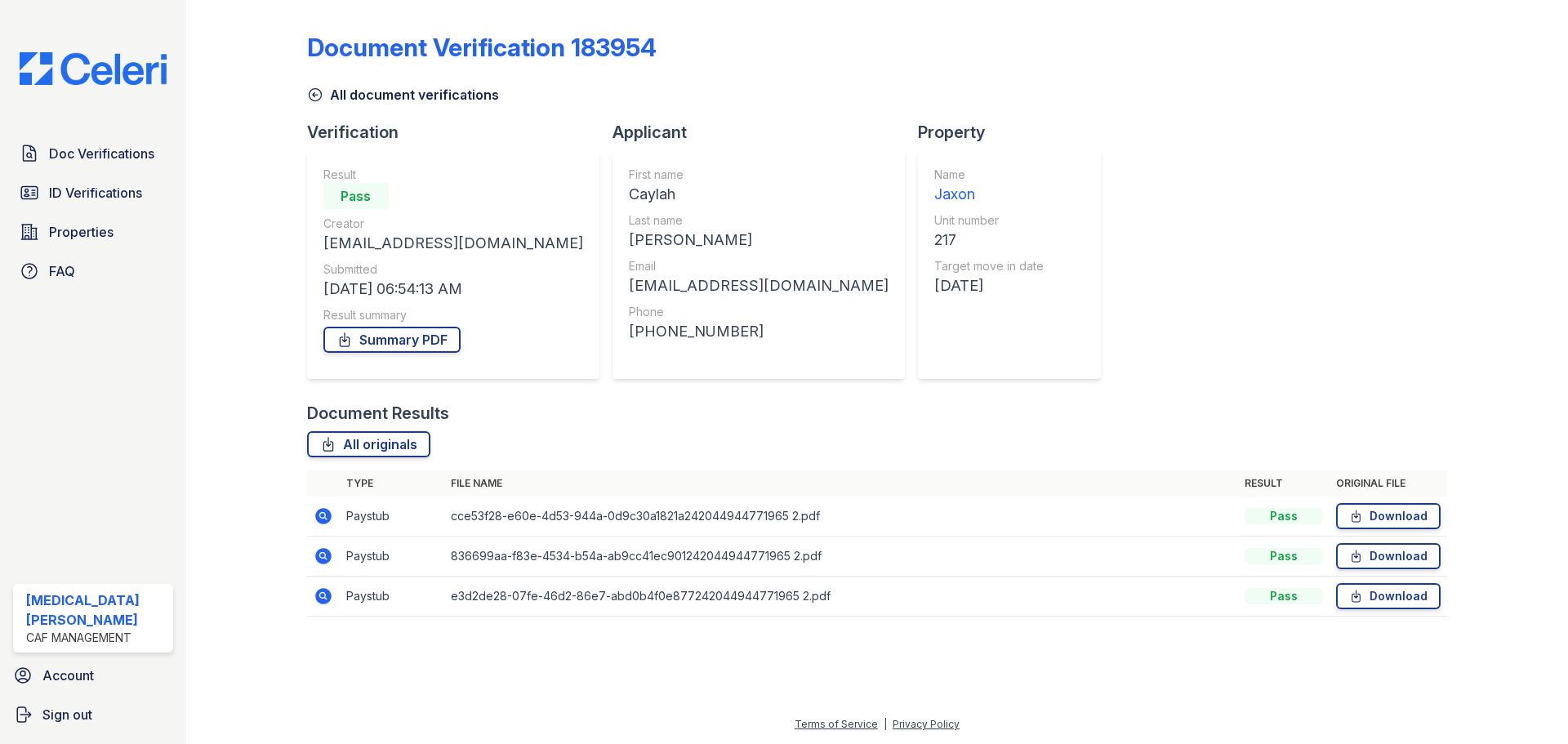
click at [323, 594] on icon at bounding box center [322, 594] width 4 height 4
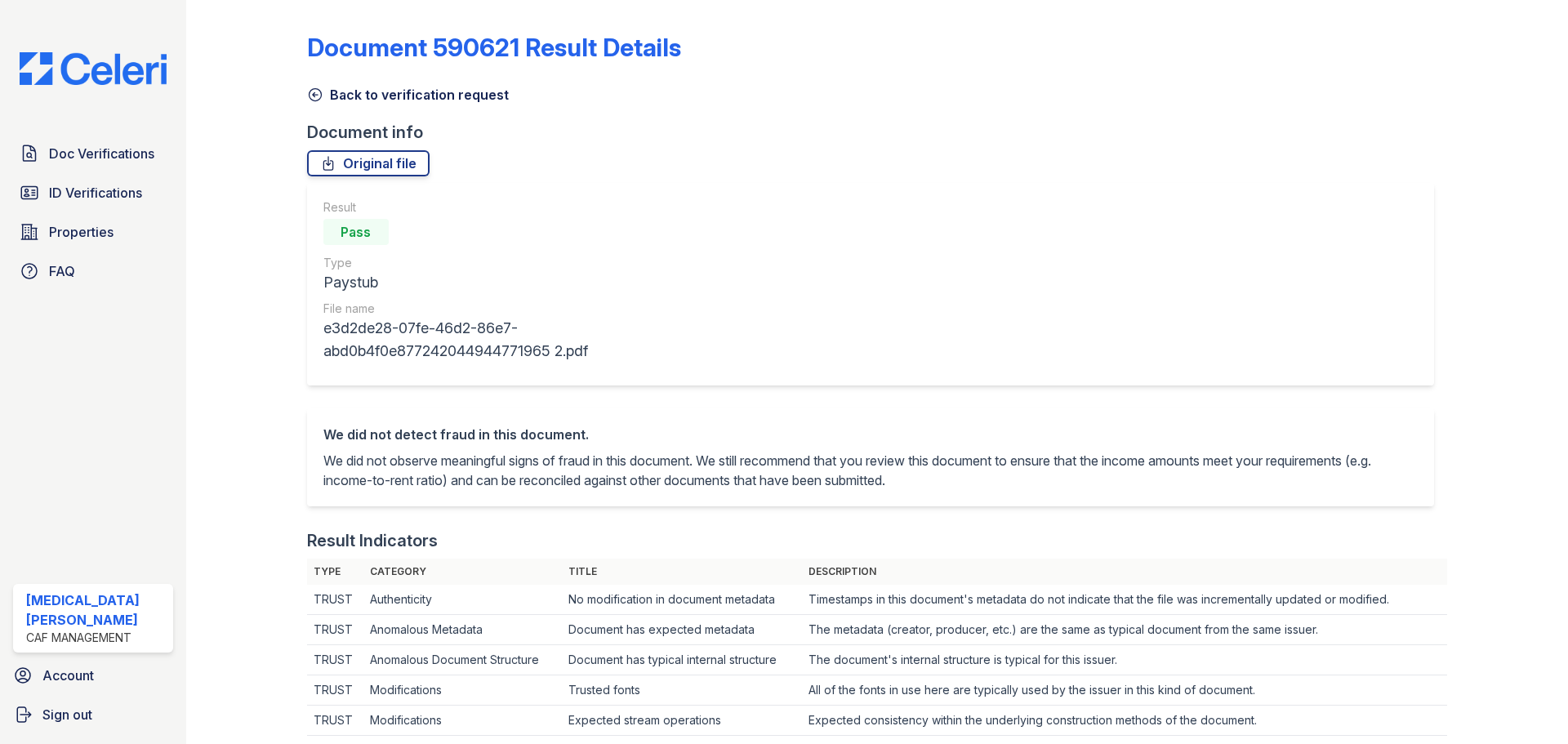
click at [368, 100] on link "Back to verification request" at bounding box center [408, 94] width 202 height 19
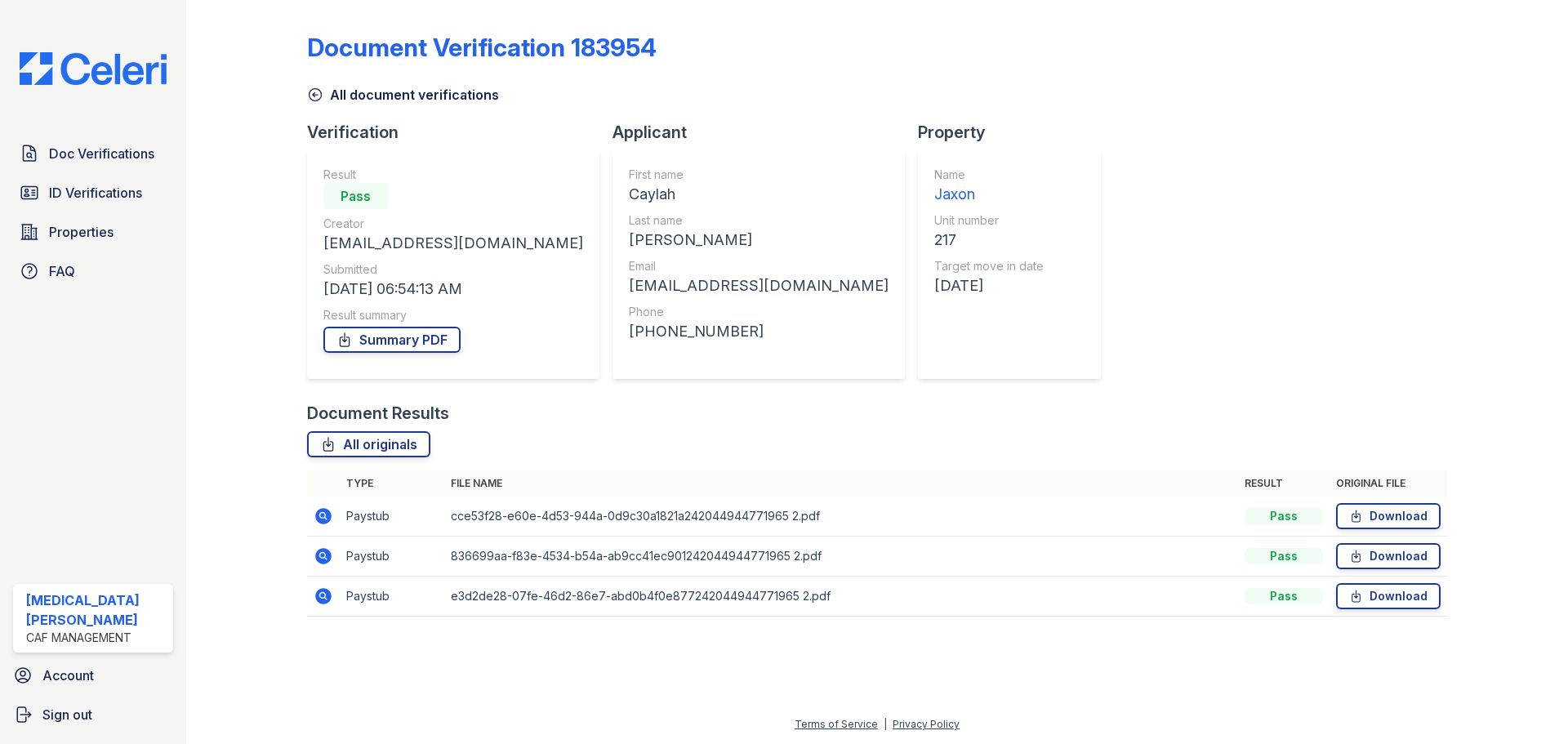
click at [319, 513] on icon at bounding box center [323, 515] width 16 height 16
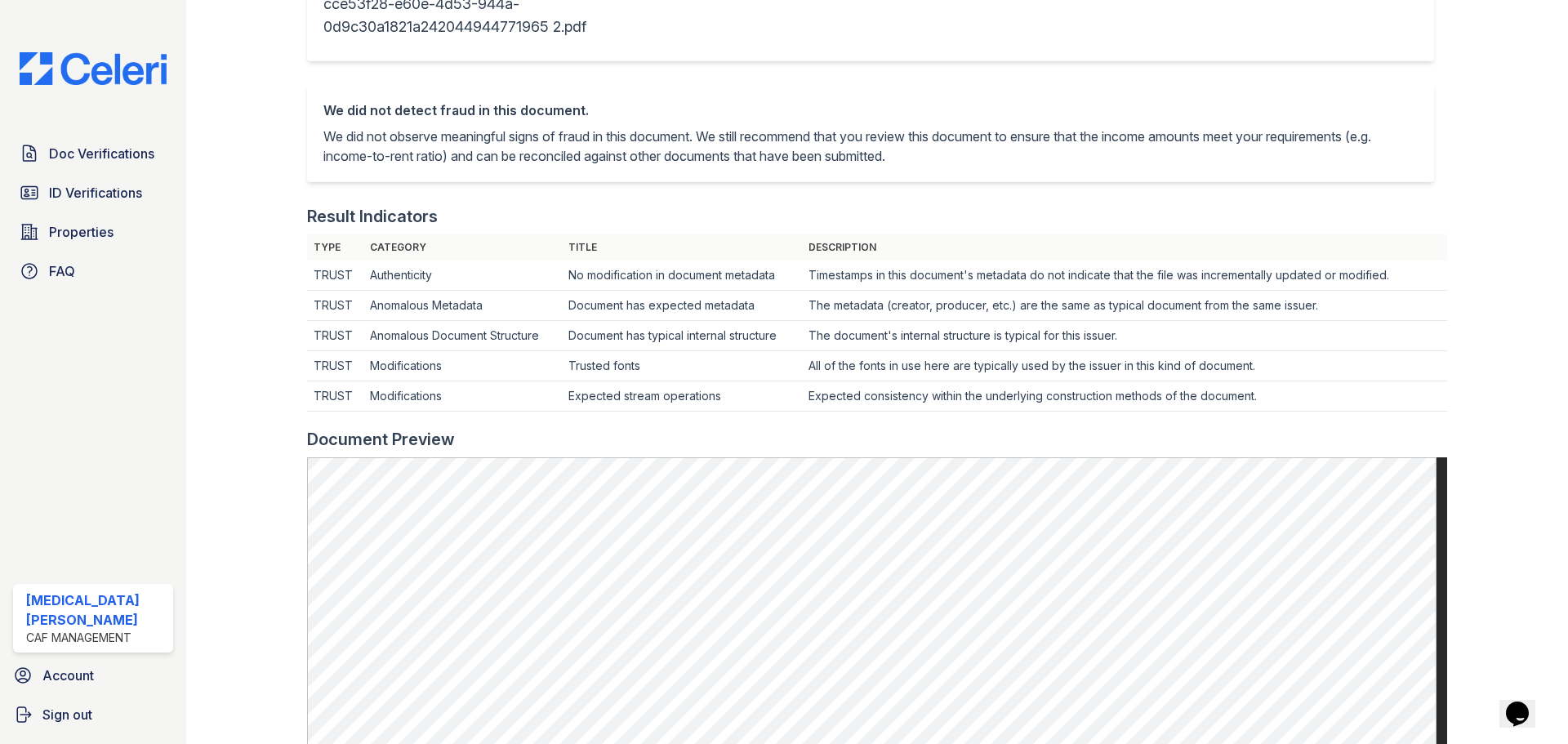
scroll to position [326, 0]
